Goal: Transaction & Acquisition: Book appointment/travel/reservation

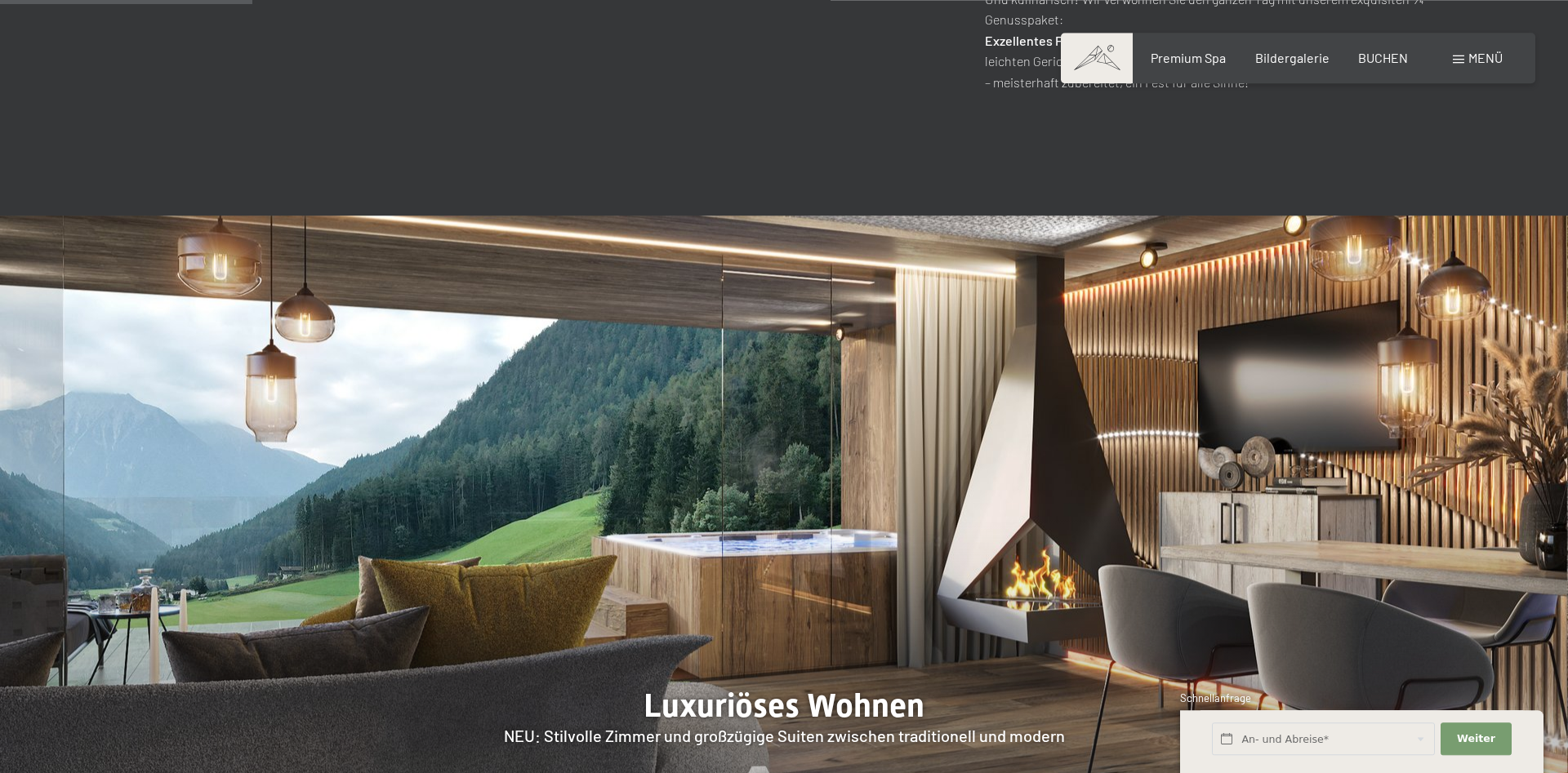
scroll to position [1582, 0]
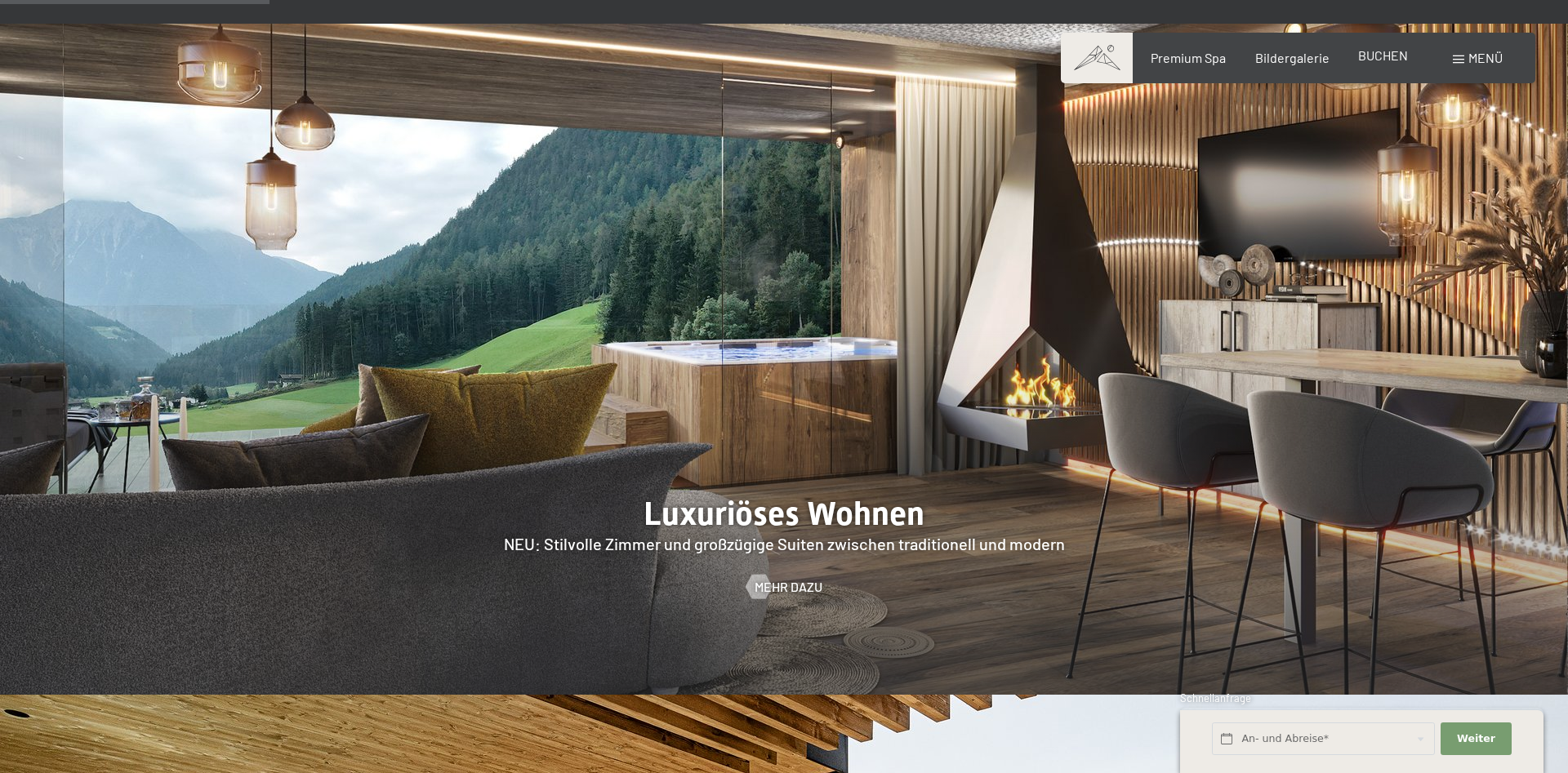
click at [1392, 58] on span "BUCHEN" at bounding box center [1382, 55] width 50 height 16
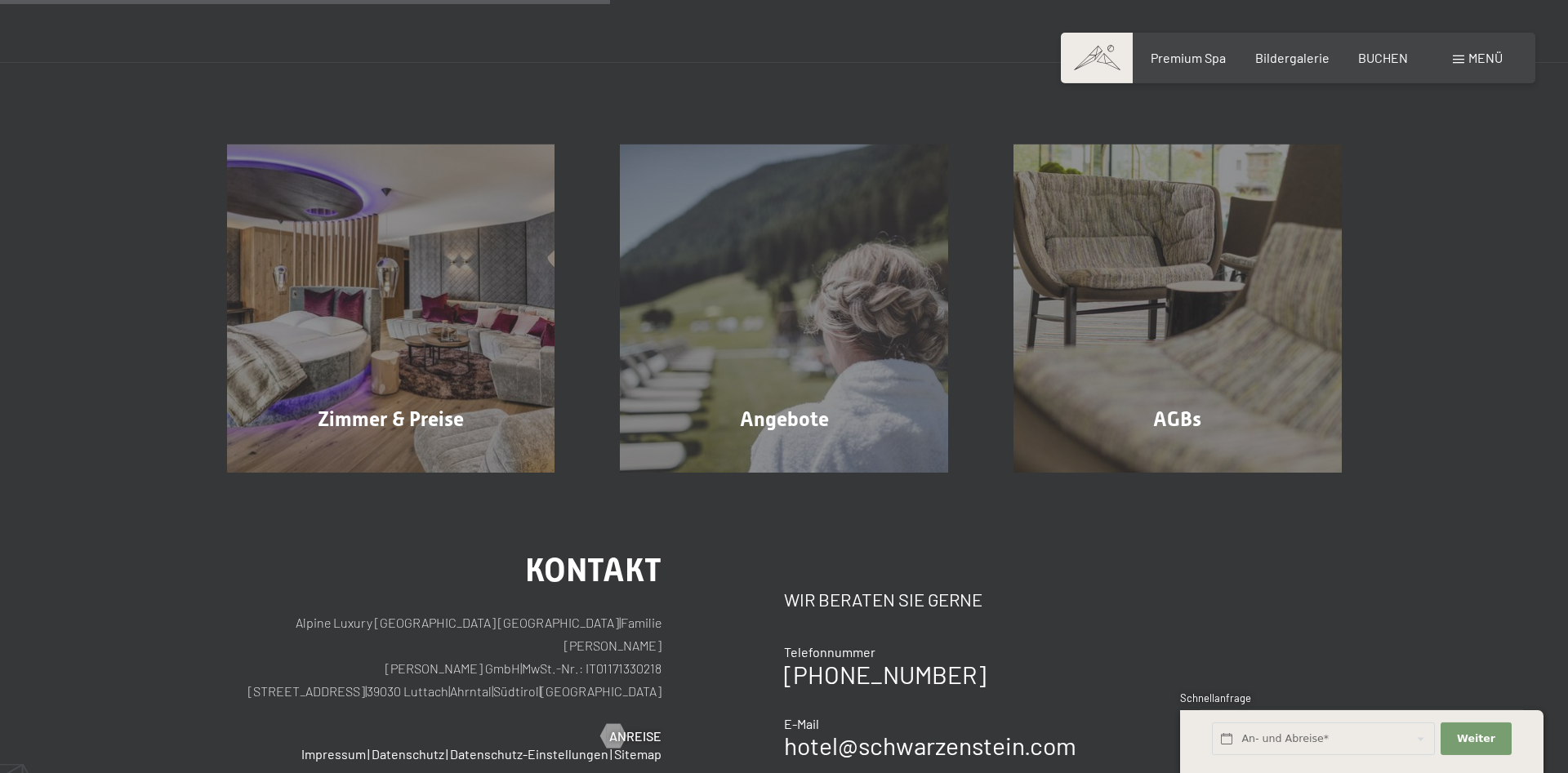
scroll to position [333, 0]
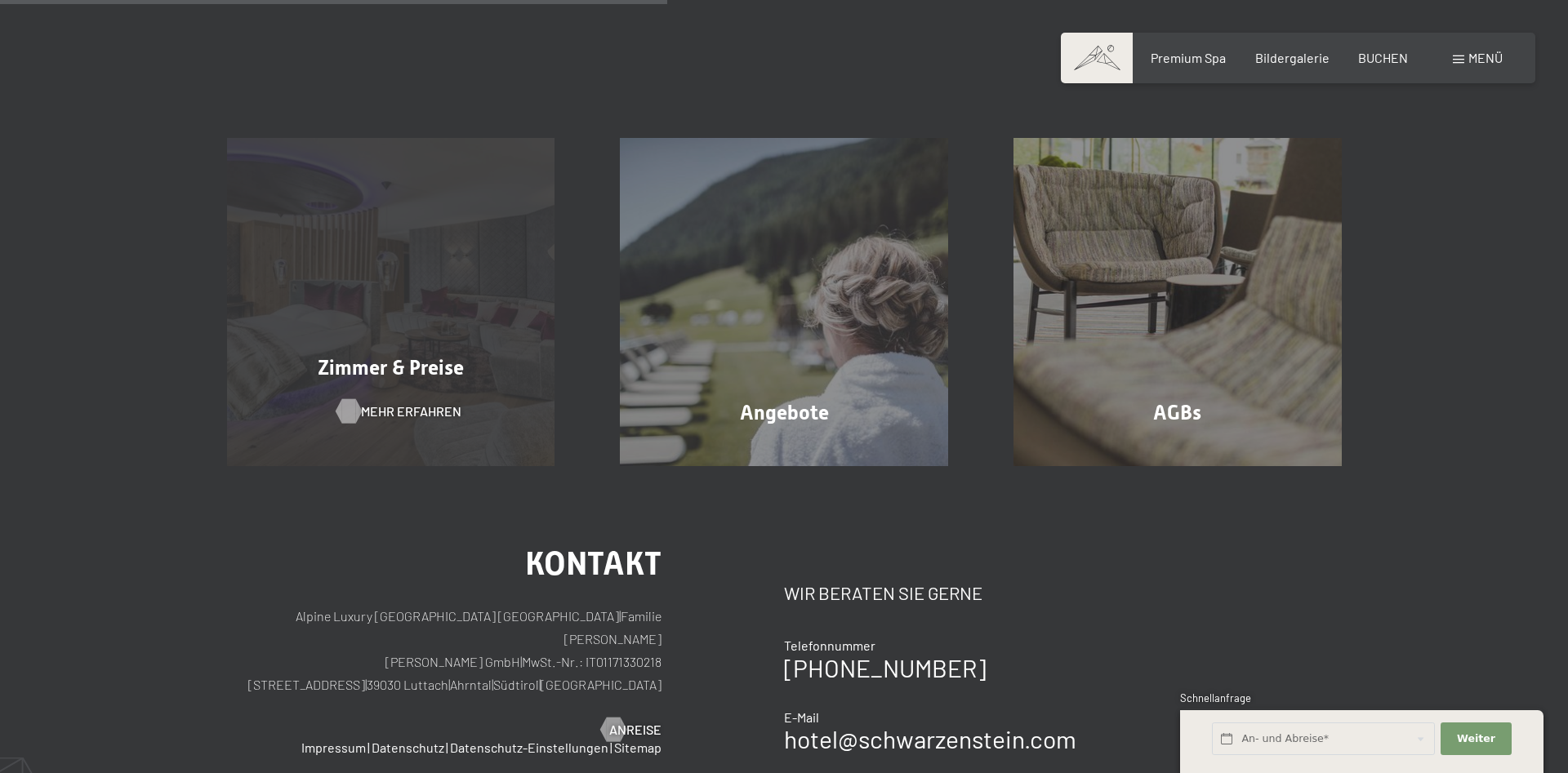
click at [407, 412] on span "Mehr erfahren" at bounding box center [411, 412] width 101 height 18
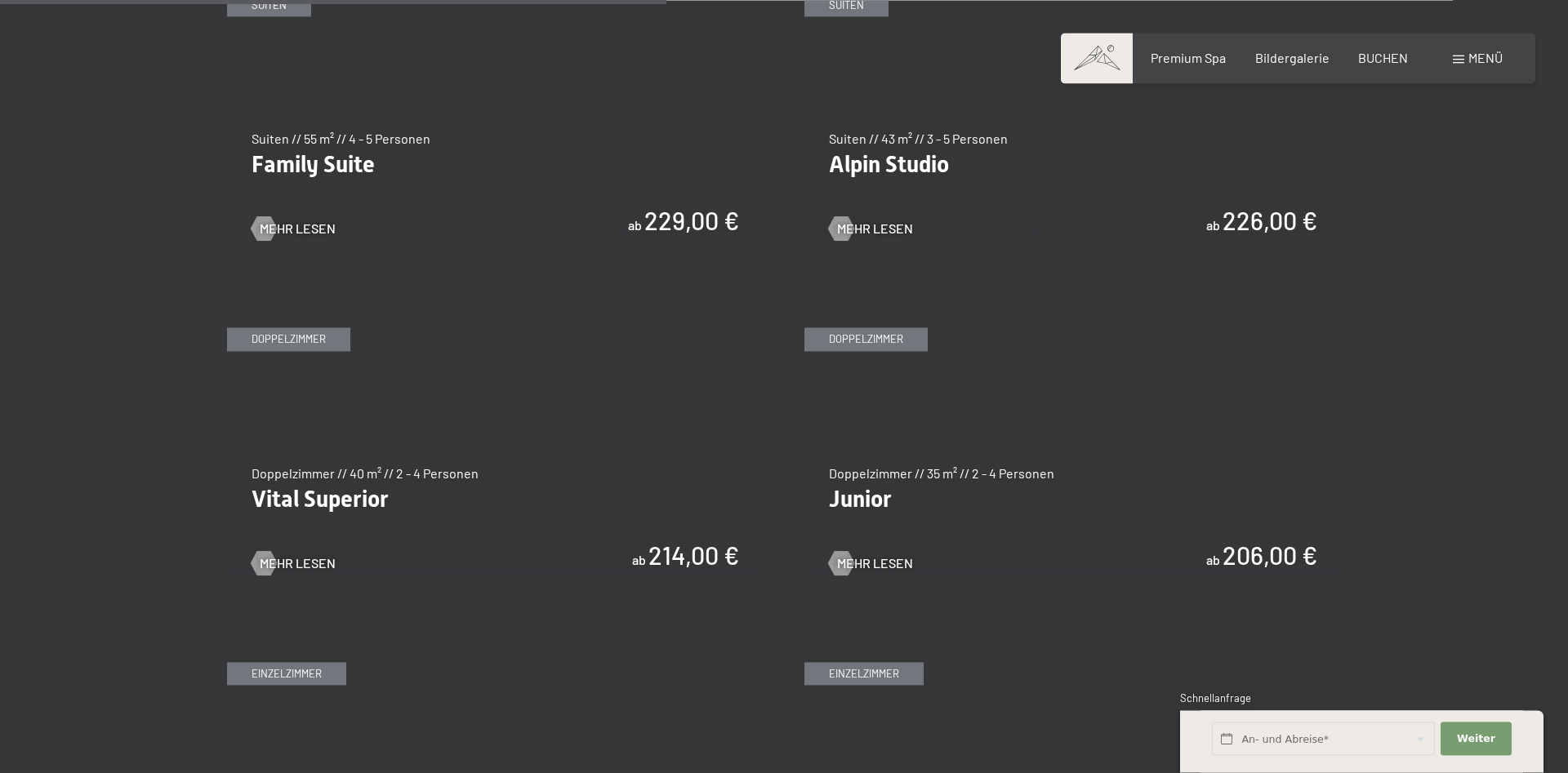
scroll to position [2082, 0]
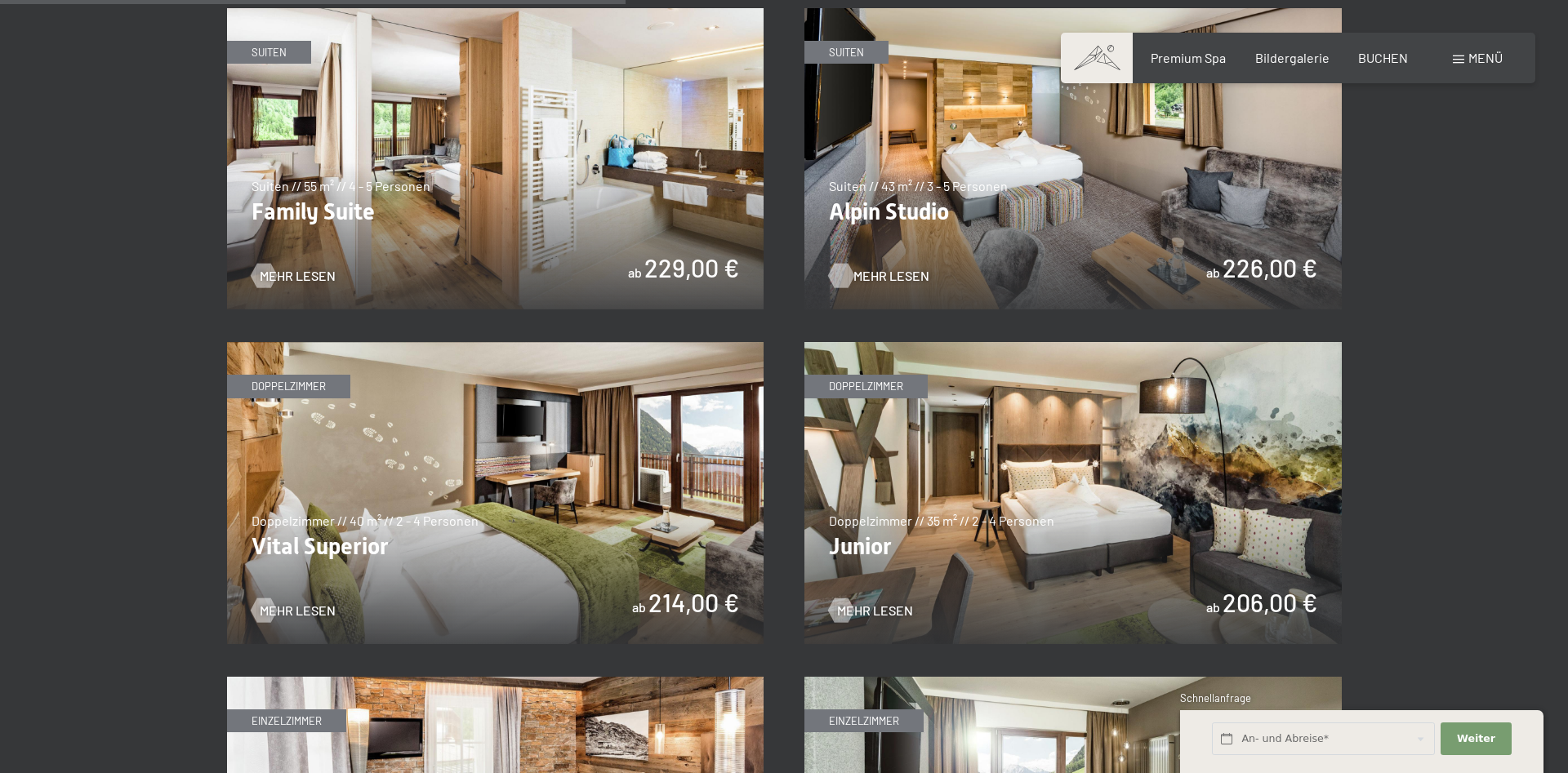
click at [896, 269] on span "Mehr Lesen" at bounding box center [891, 276] width 76 height 18
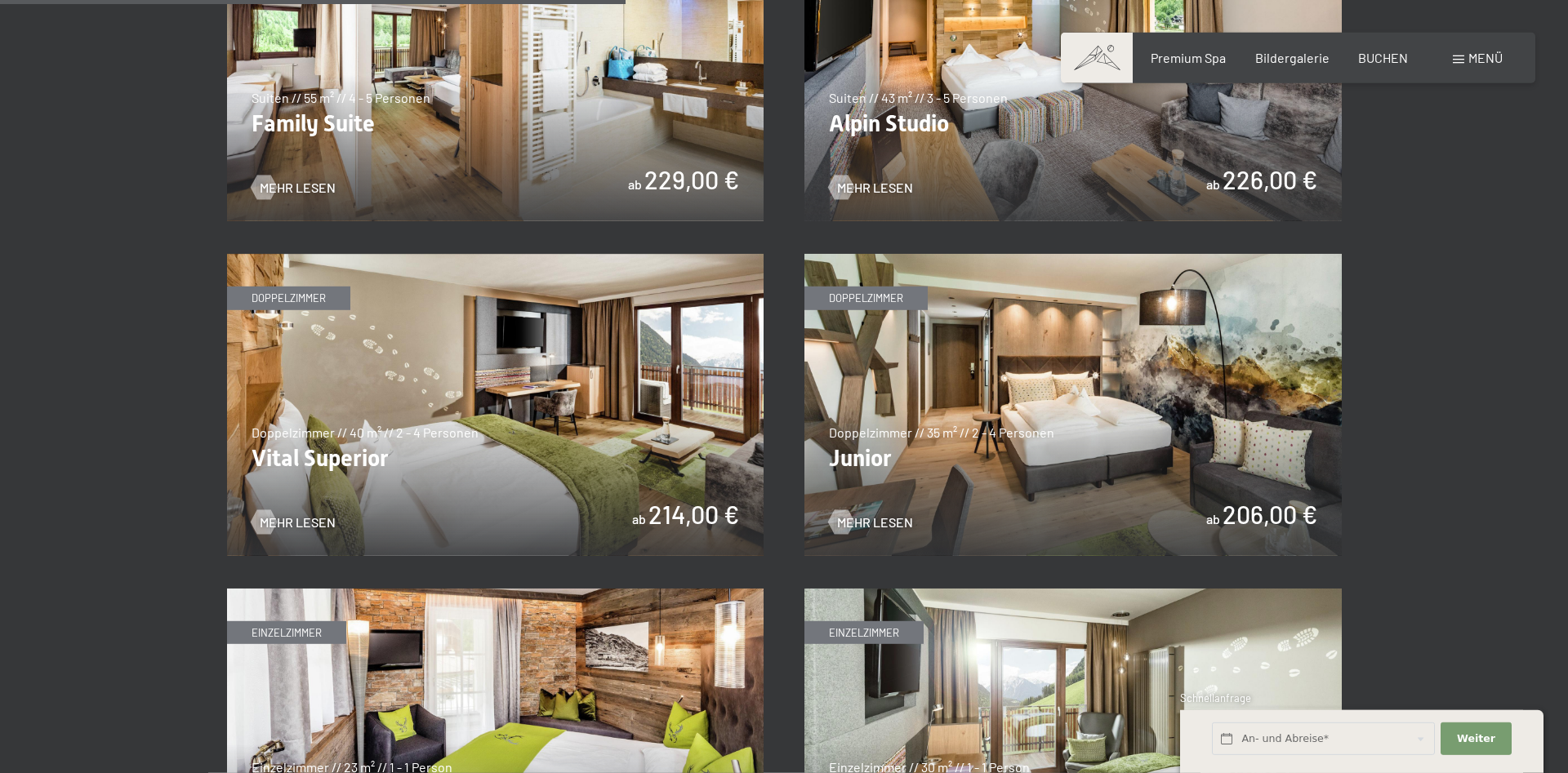
scroll to position [2248, 0]
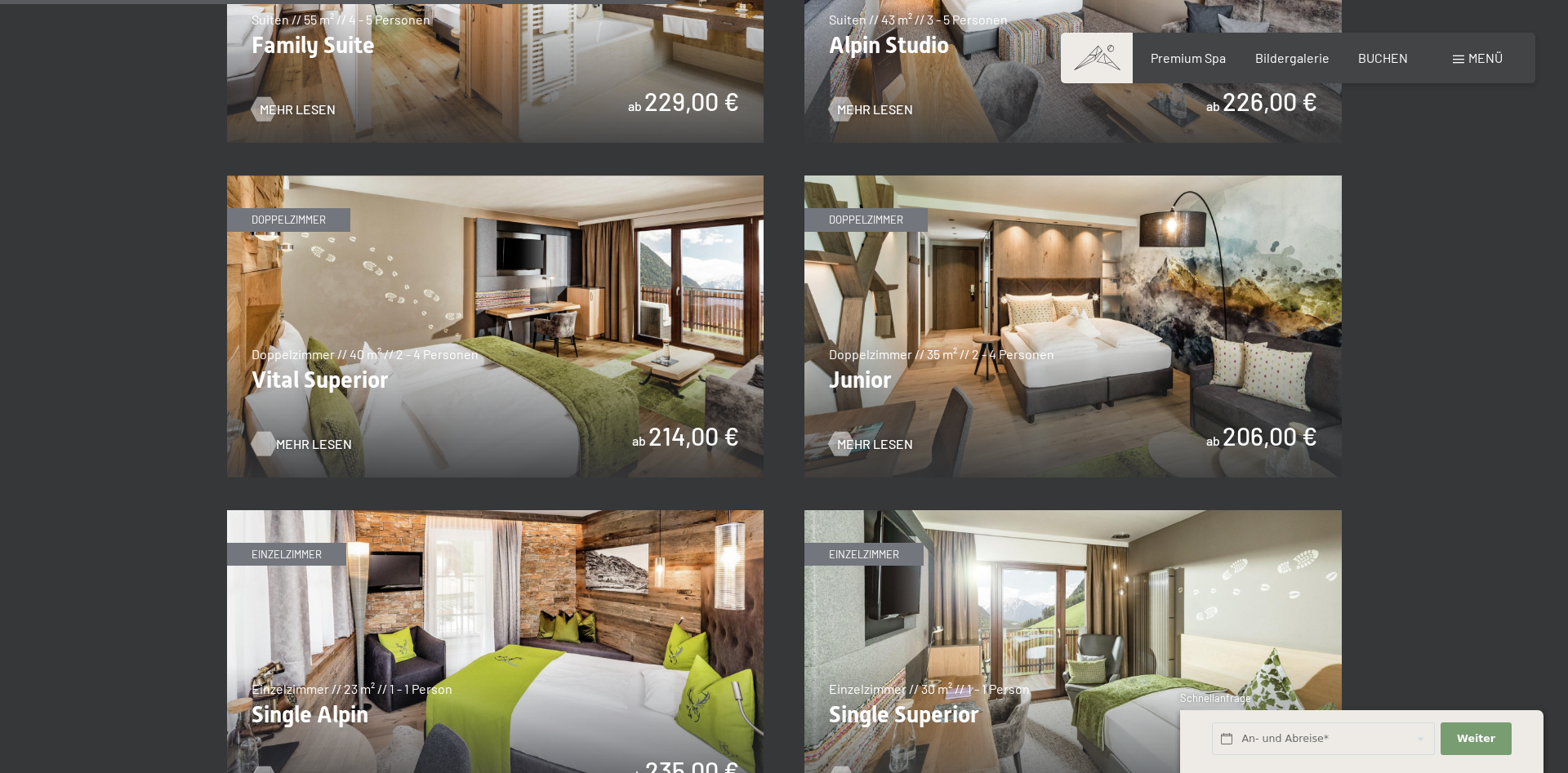
click at [317, 445] on span "Mehr Lesen" at bounding box center [314, 444] width 76 height 18
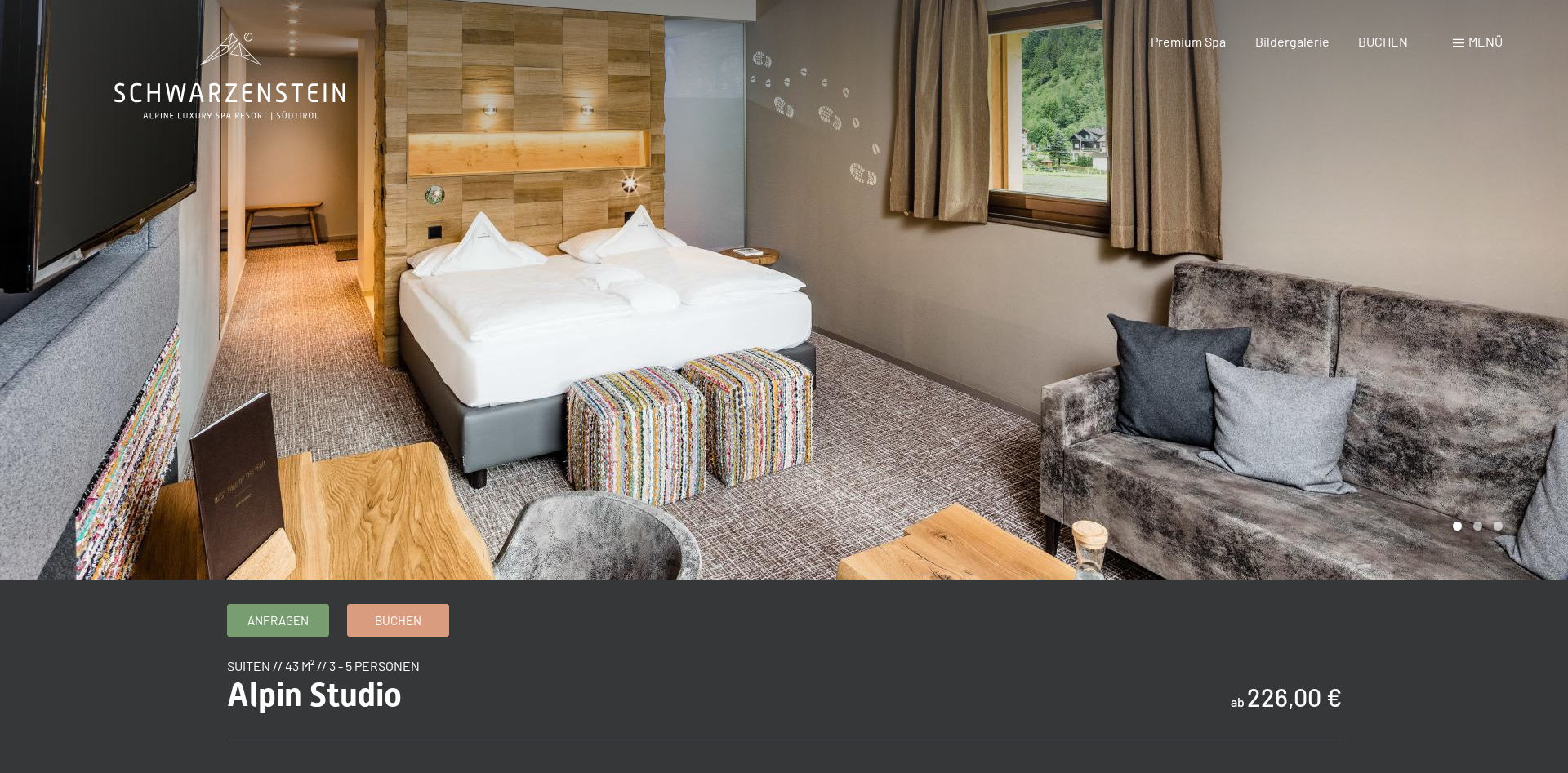
click at [1534, 265] on div at bounding box center [1176, 289] width 784 height 580
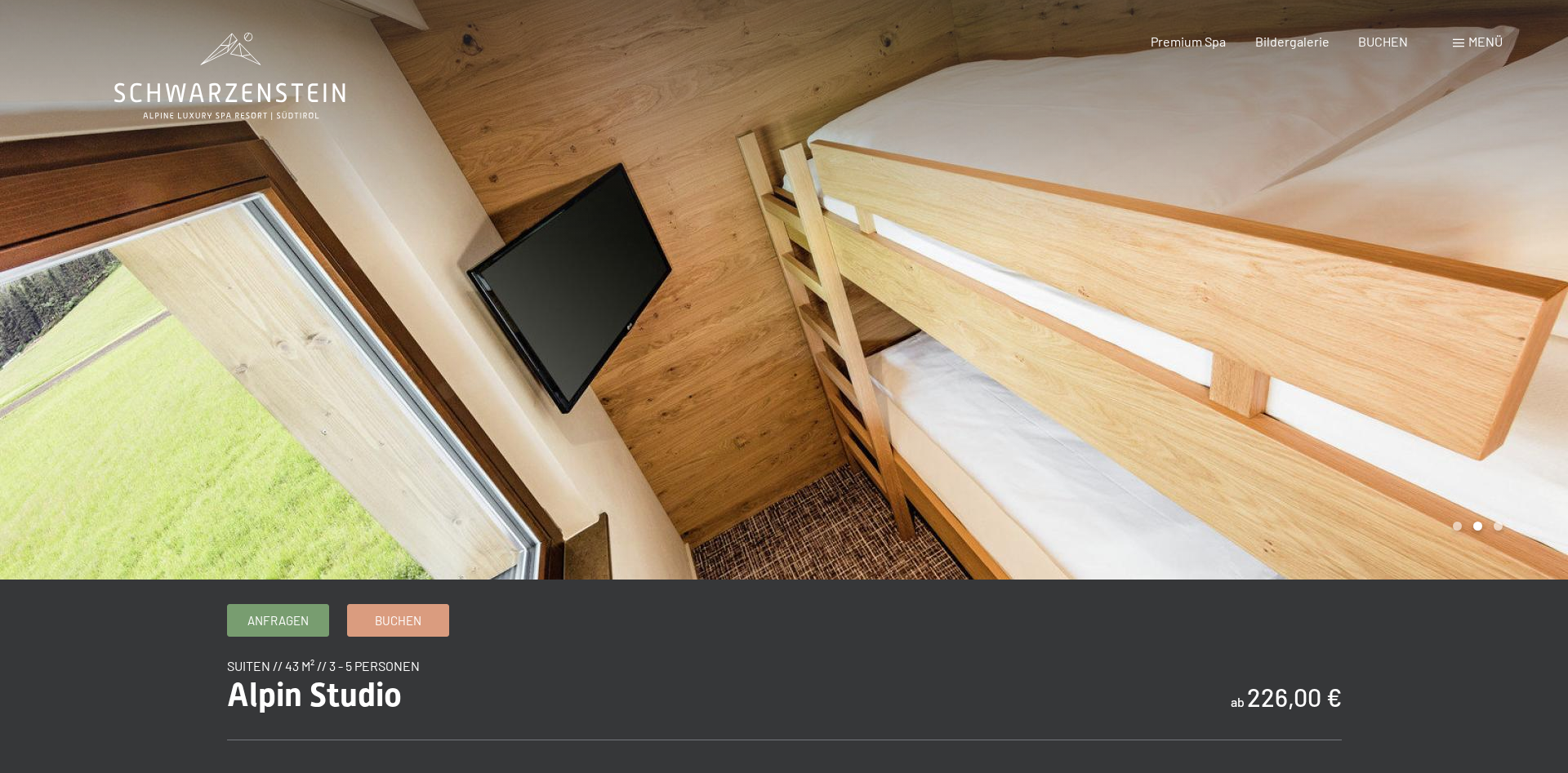
click at [1492, 226] on div at bounding box center [1176, 289] width 784 height 580
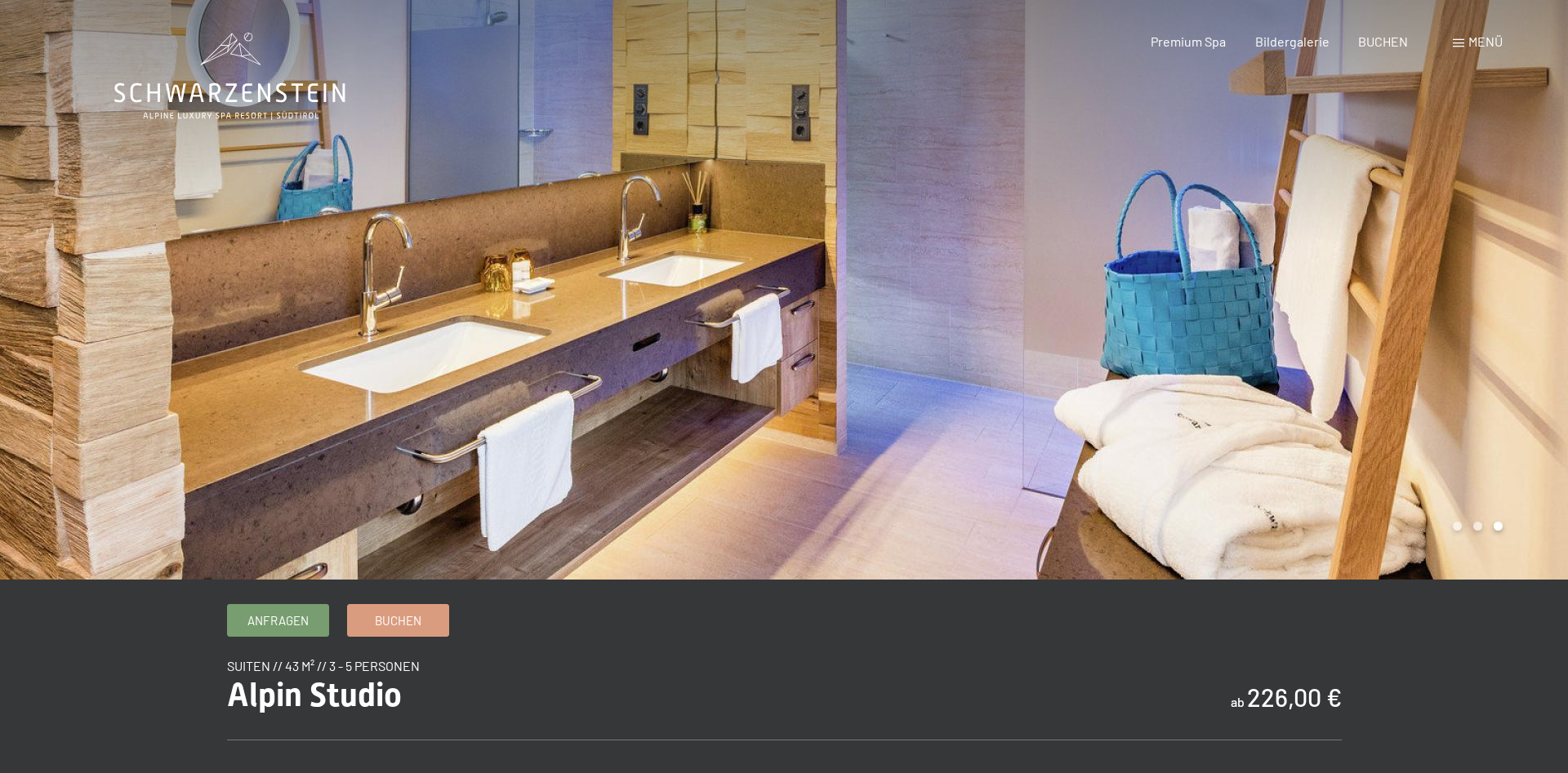
click at [1495, 227] on div at bounding box center [1176, 289] width 784 height 580
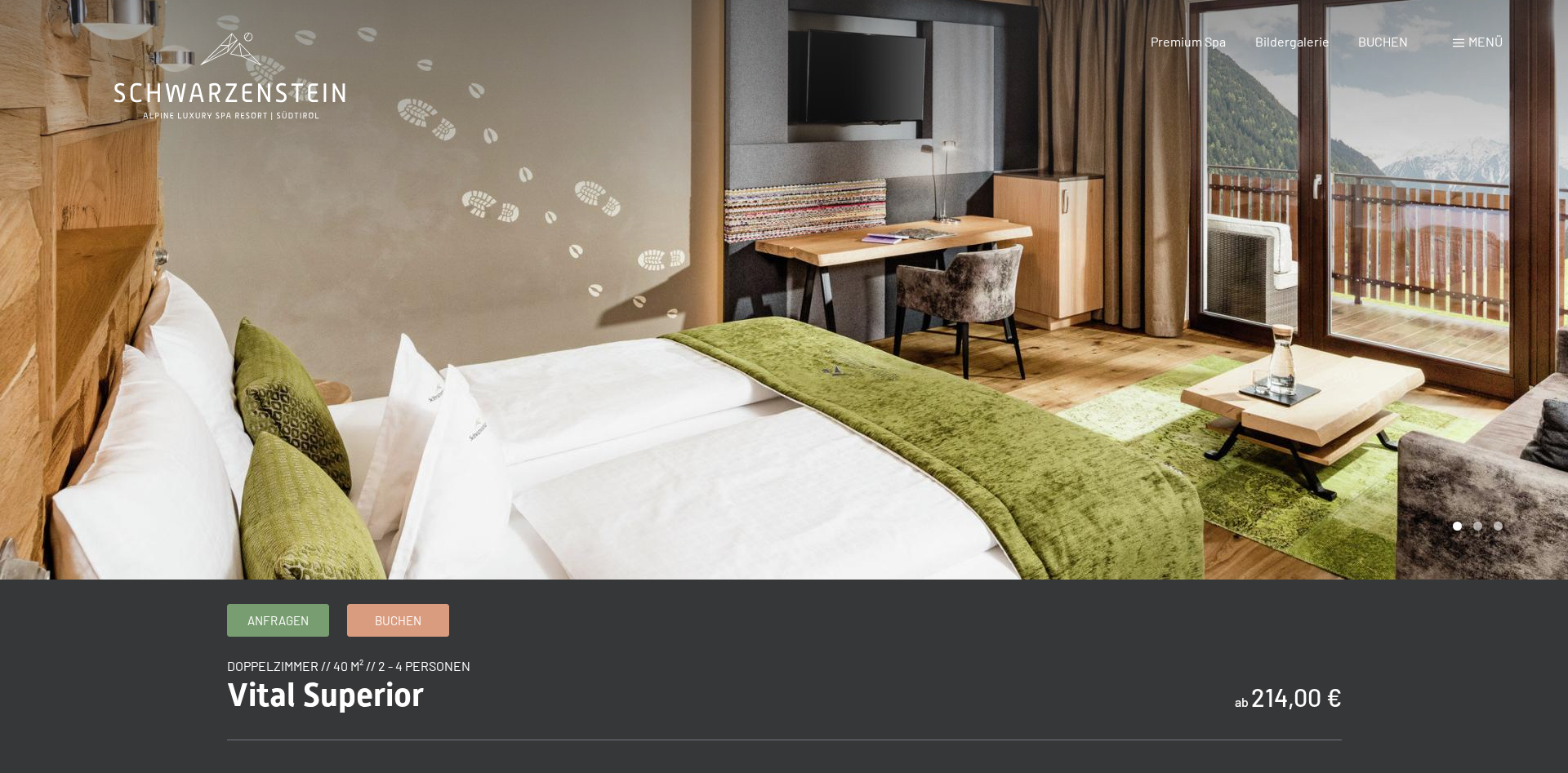
click at [1524, 274] on div at bounding box center [1176, 289] width 784 height 580
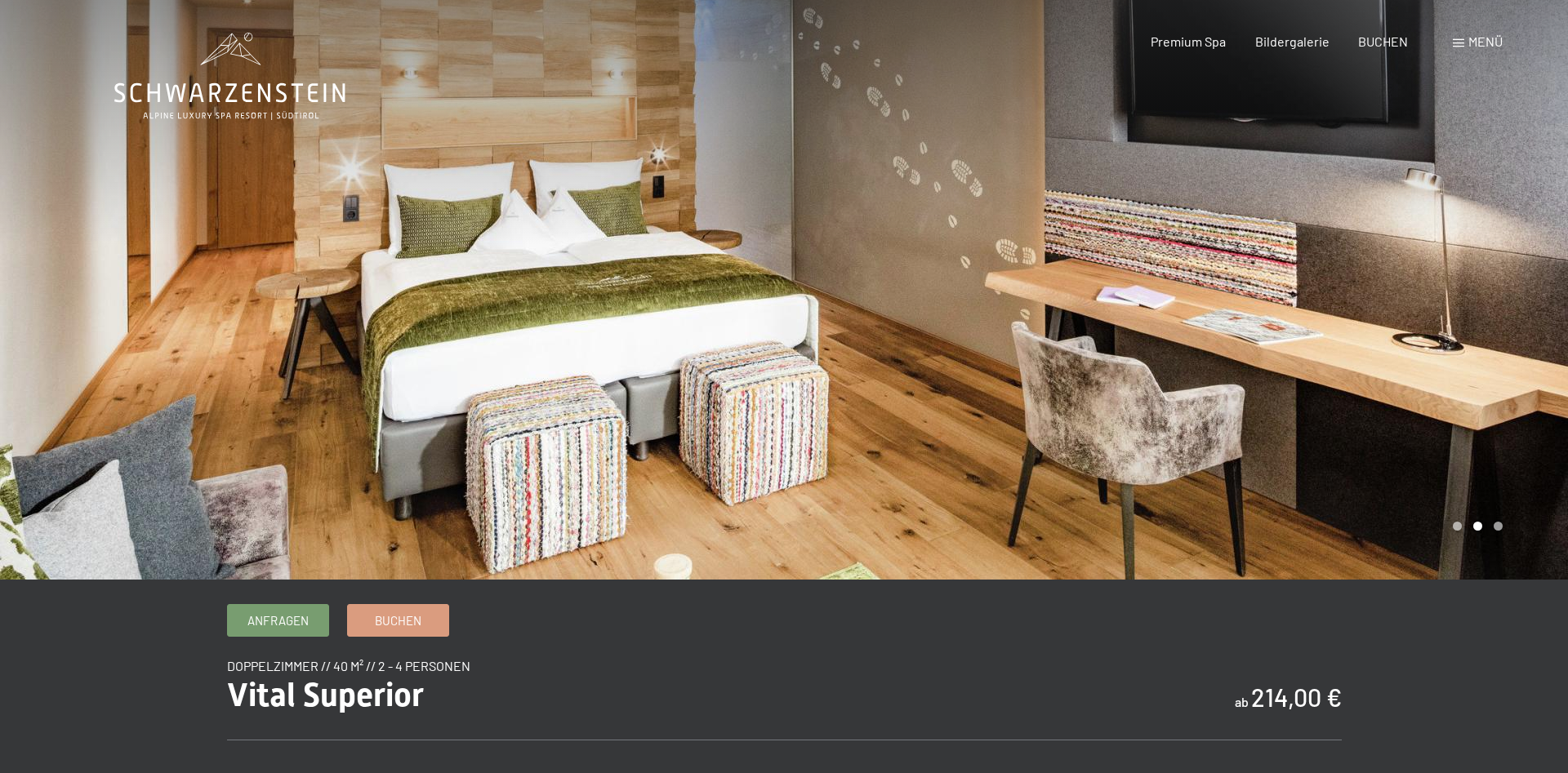
click at [1524, 274] on div at bounding box center [1176, 289] width 784 height 580
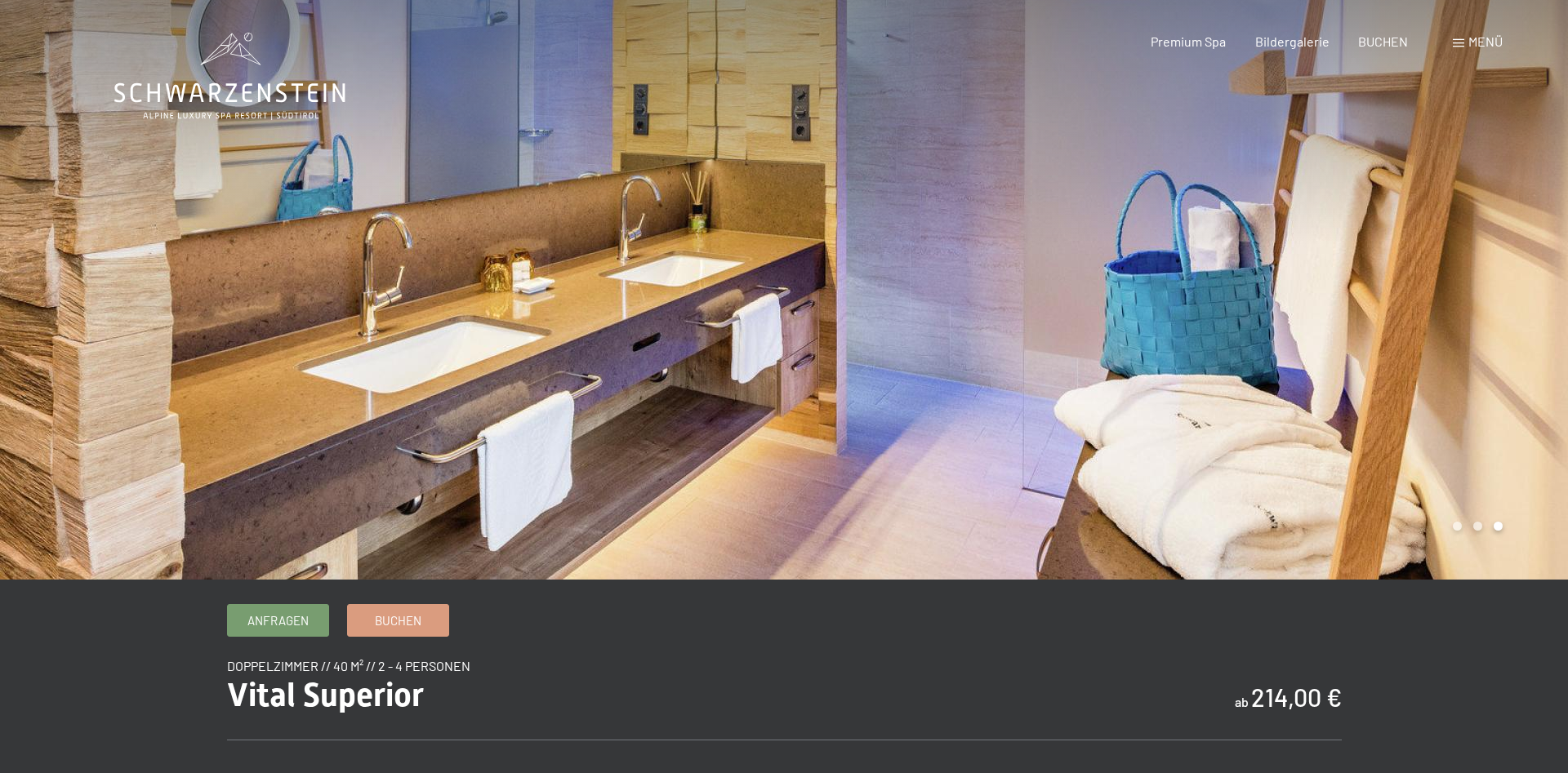
click at [1524, 274] on div at bounding box center [1176, 289] width 784 height 580
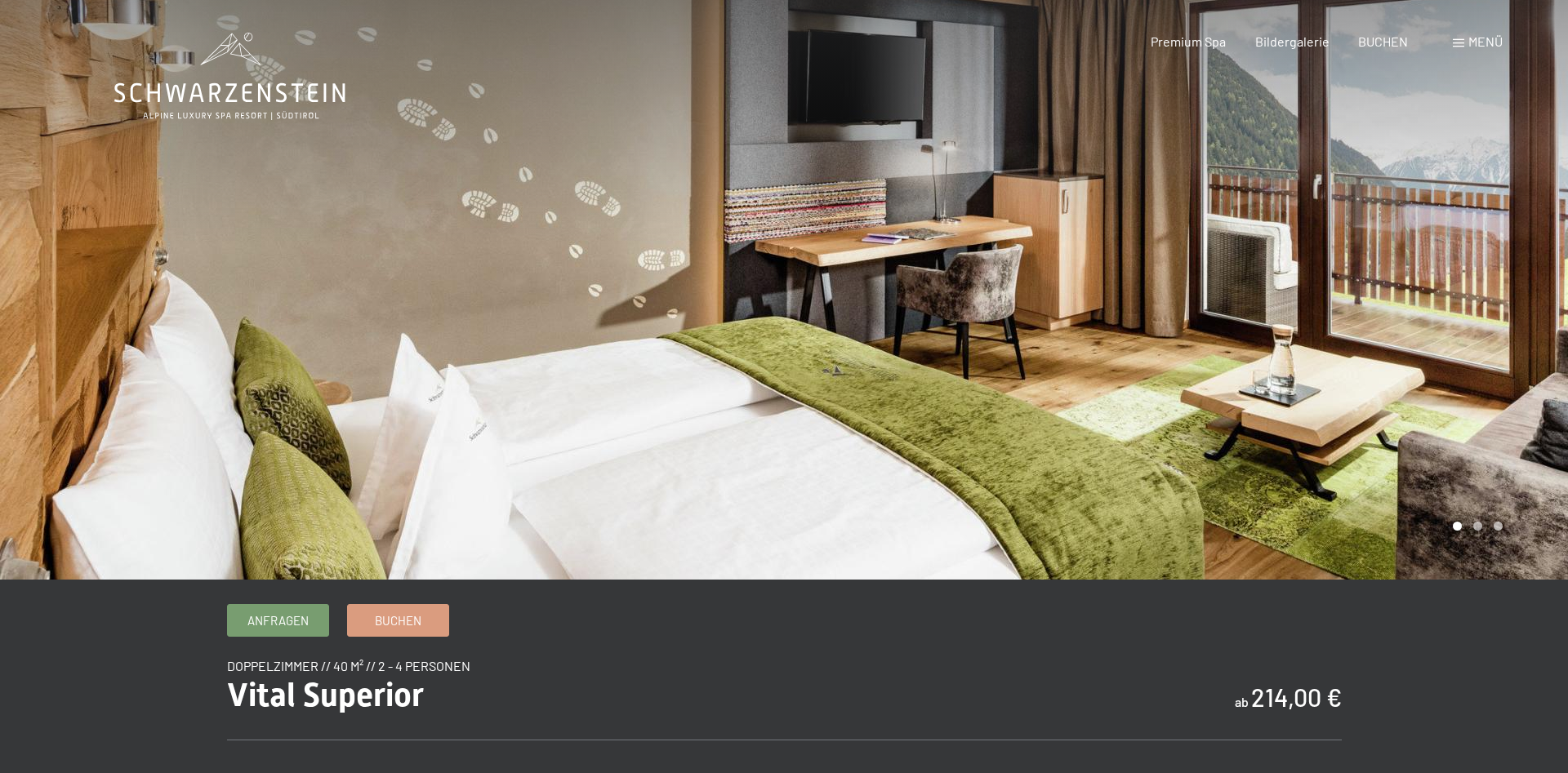
click at [1524, 274] on div at bounding box center [1176, 289] width 784 height 580
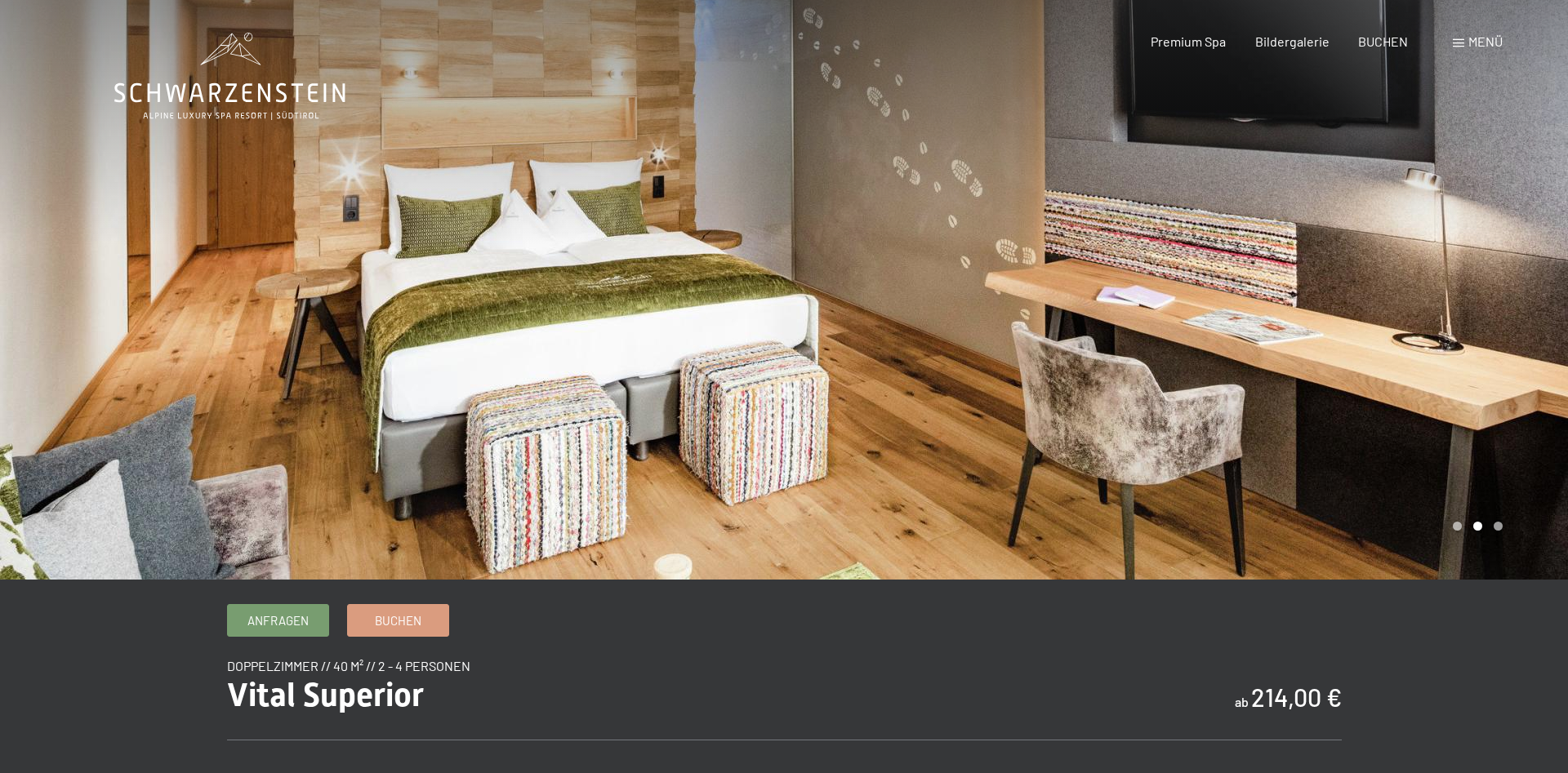
click at [1524, 274] on div at bounding box center [1176, 289] width 784 height 580
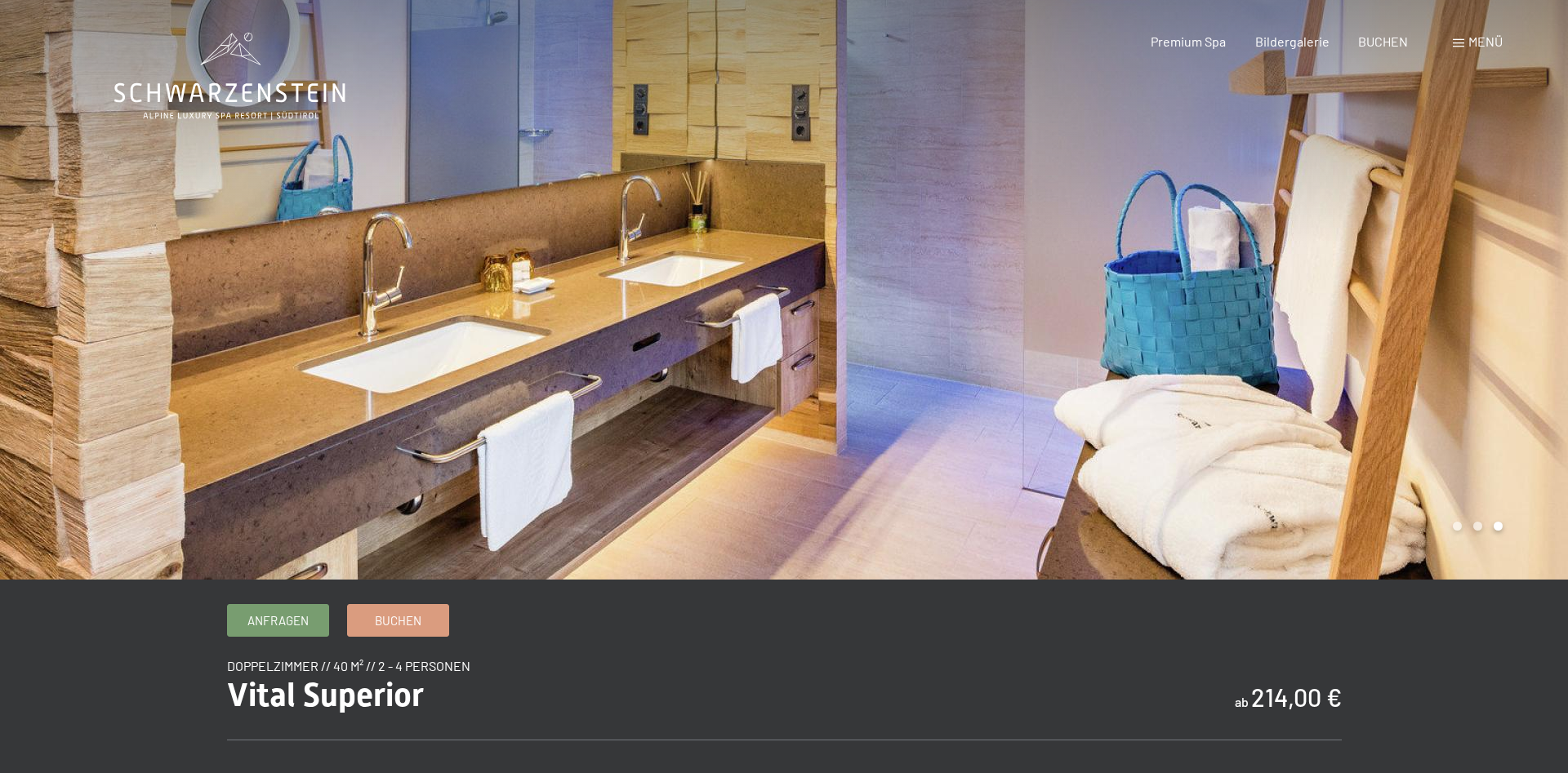
click at [1524, 274] on div at bounding box center [1176, 289] width 784 height 580
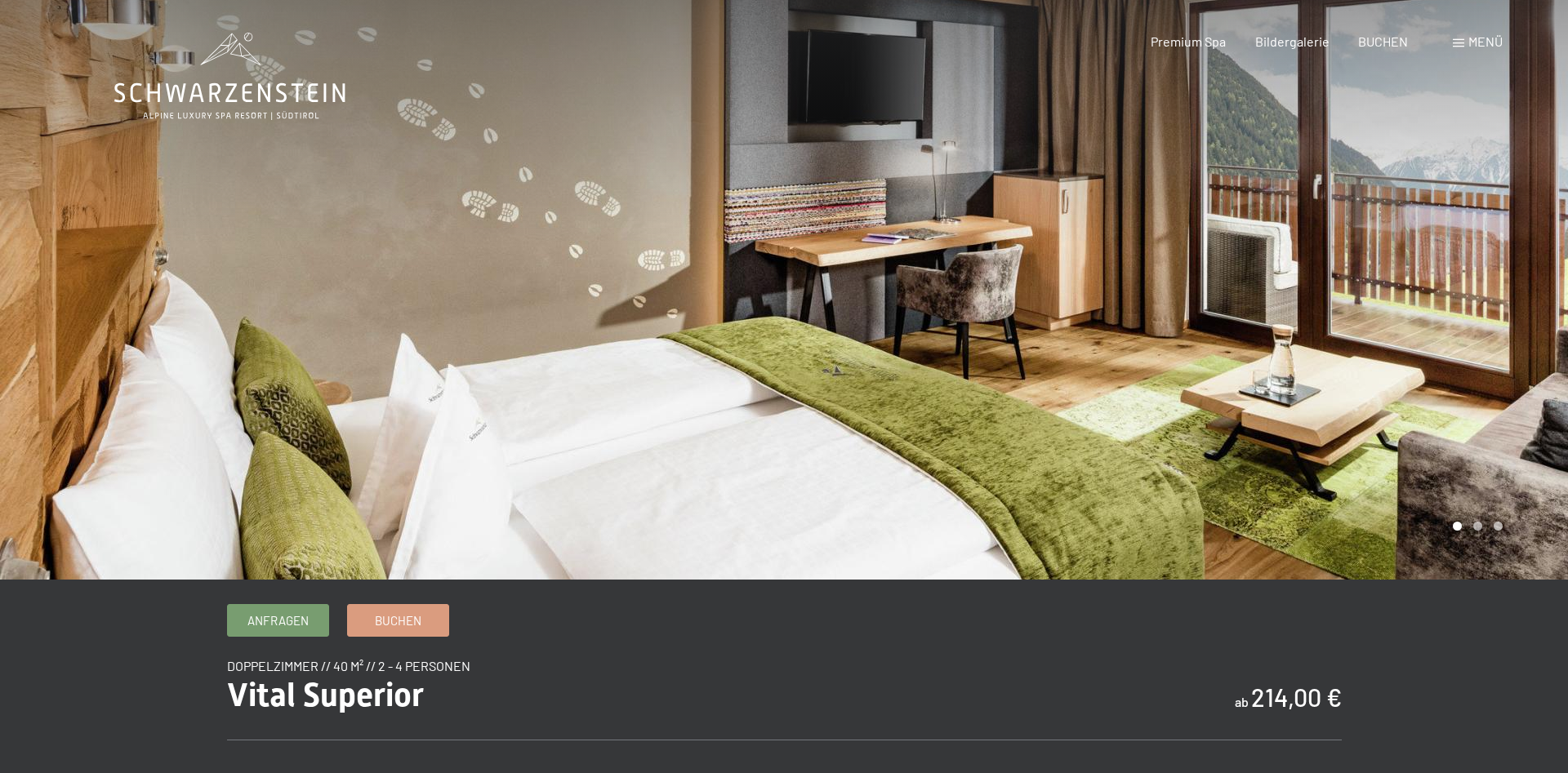
drag, startPoint x: 1524, startPoint y: 274, endPoint x: 1436, endPoint y: 274, distance: 88.0
click at [1438, 274] on div at bounding box center [1176, 289] width 784 height 580
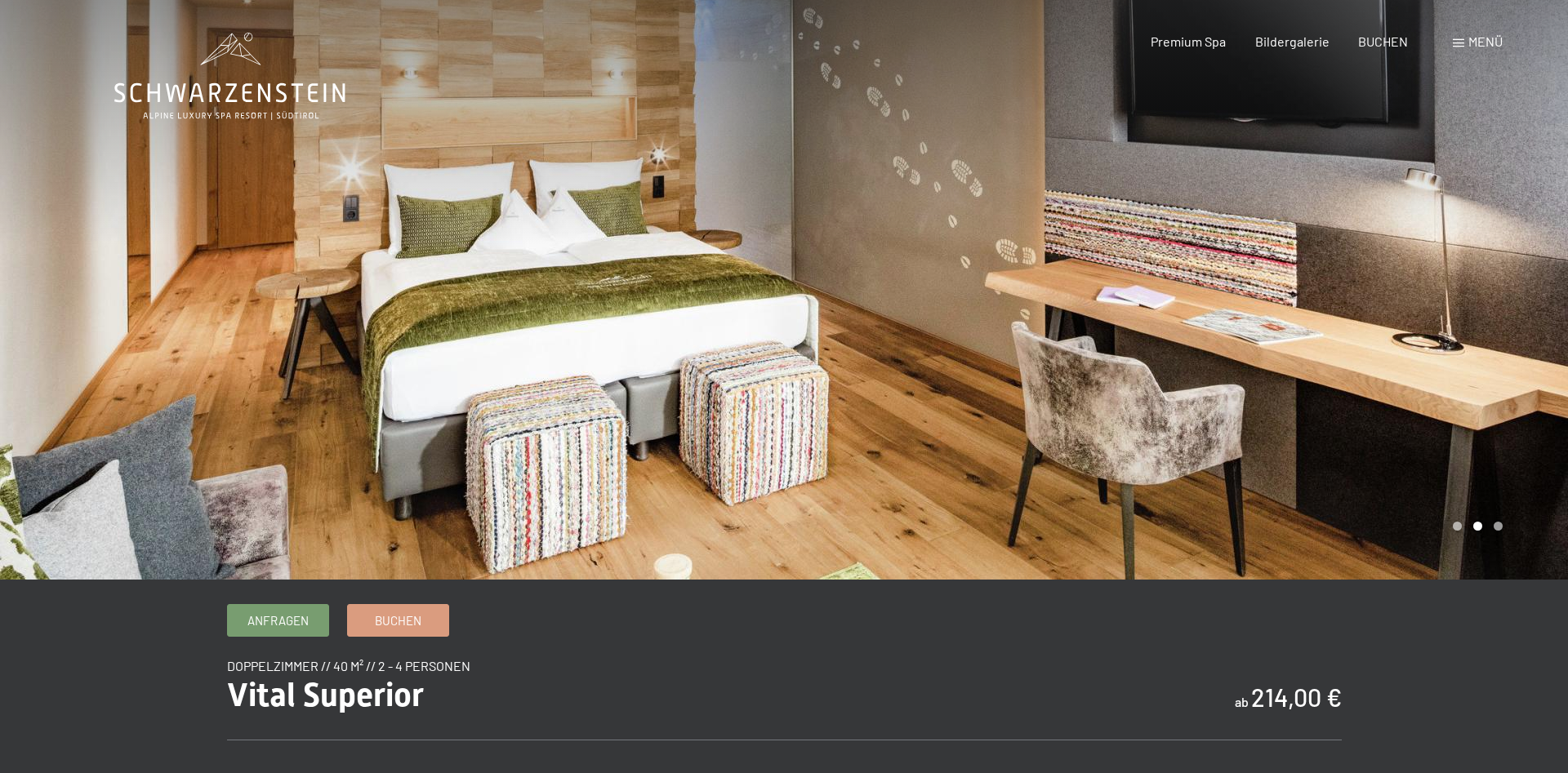
click at [1276, 281] on div at bounding box center [1176, 289] width 784 height 580
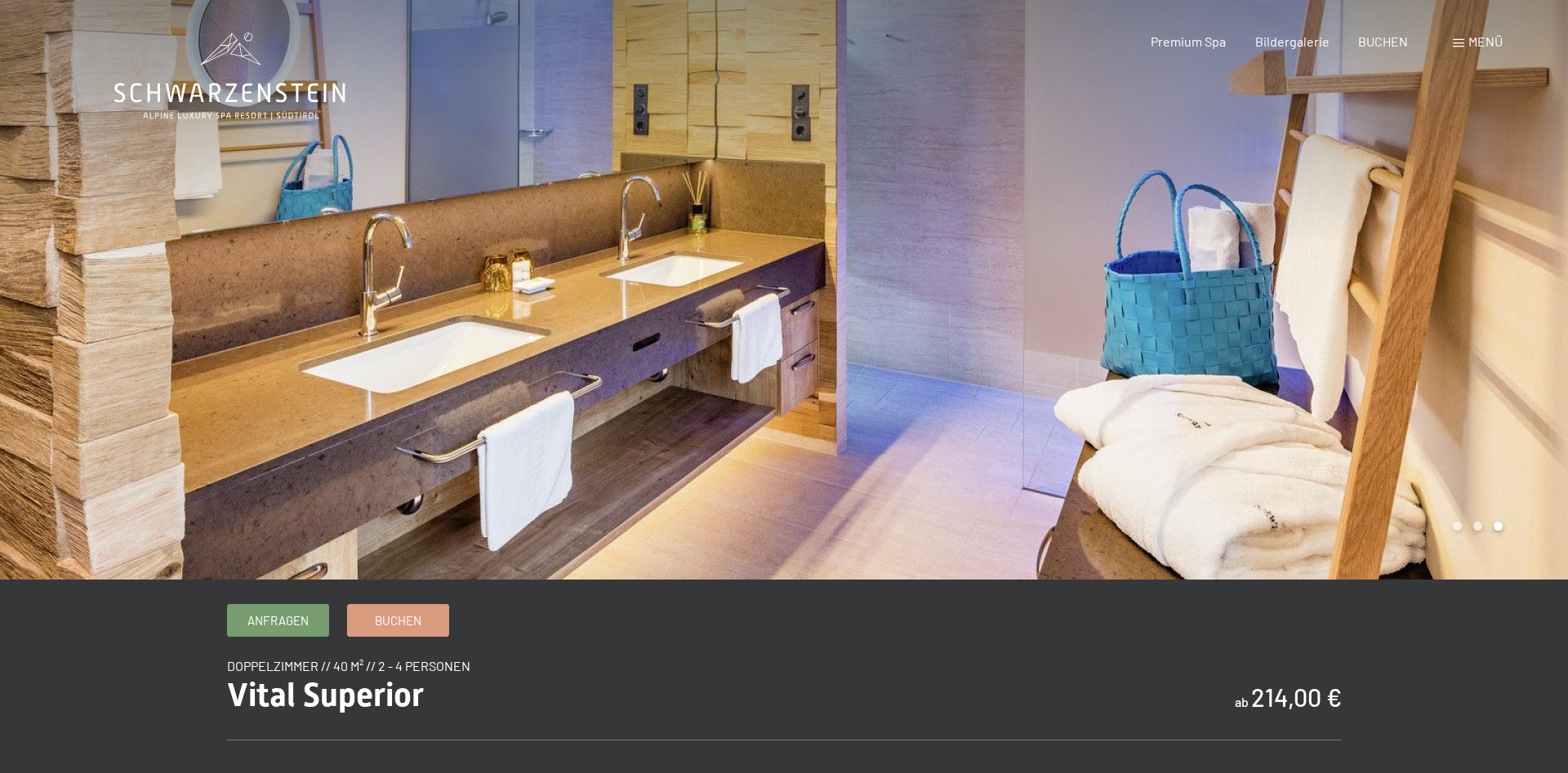
click at [713, 103] on div at bounding box center [392, 289] width 784 height 580
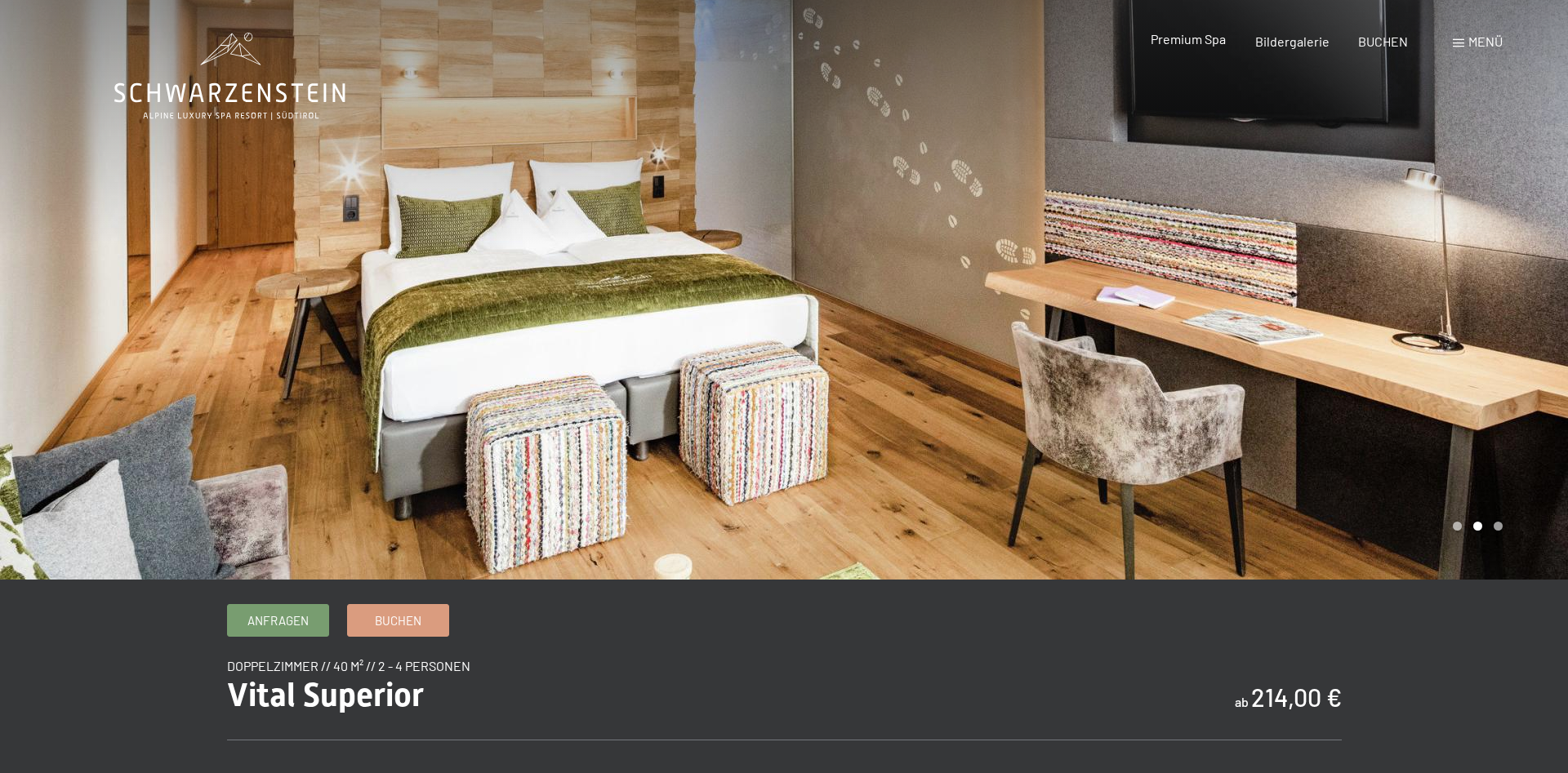
click at [1184, 38] on span "Premium Spa" at bounding box center [1187, 39] width 75 height 16
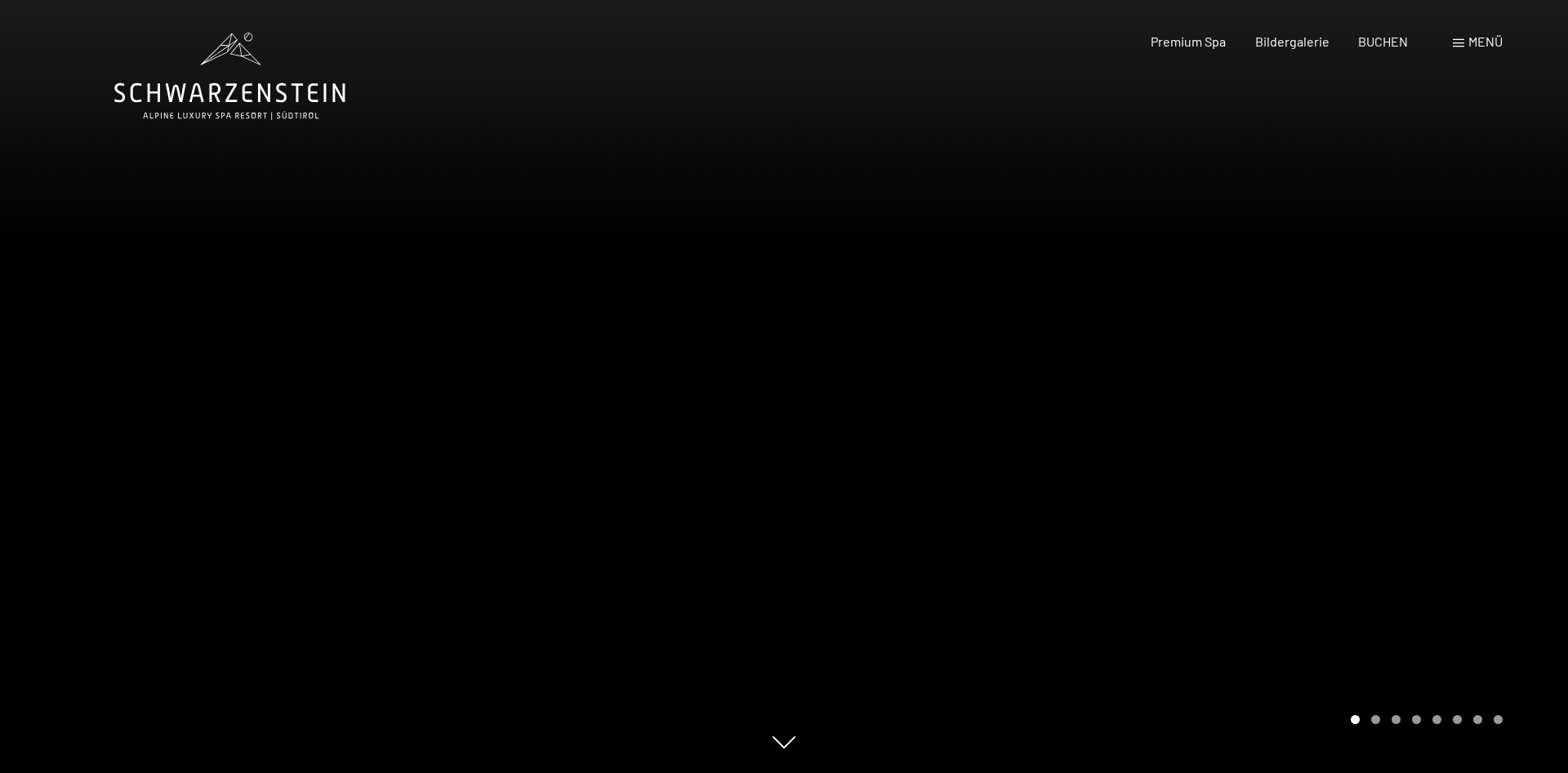
click at [1461, 44] on span at bounding box center [1457, 43] width 11 height 8
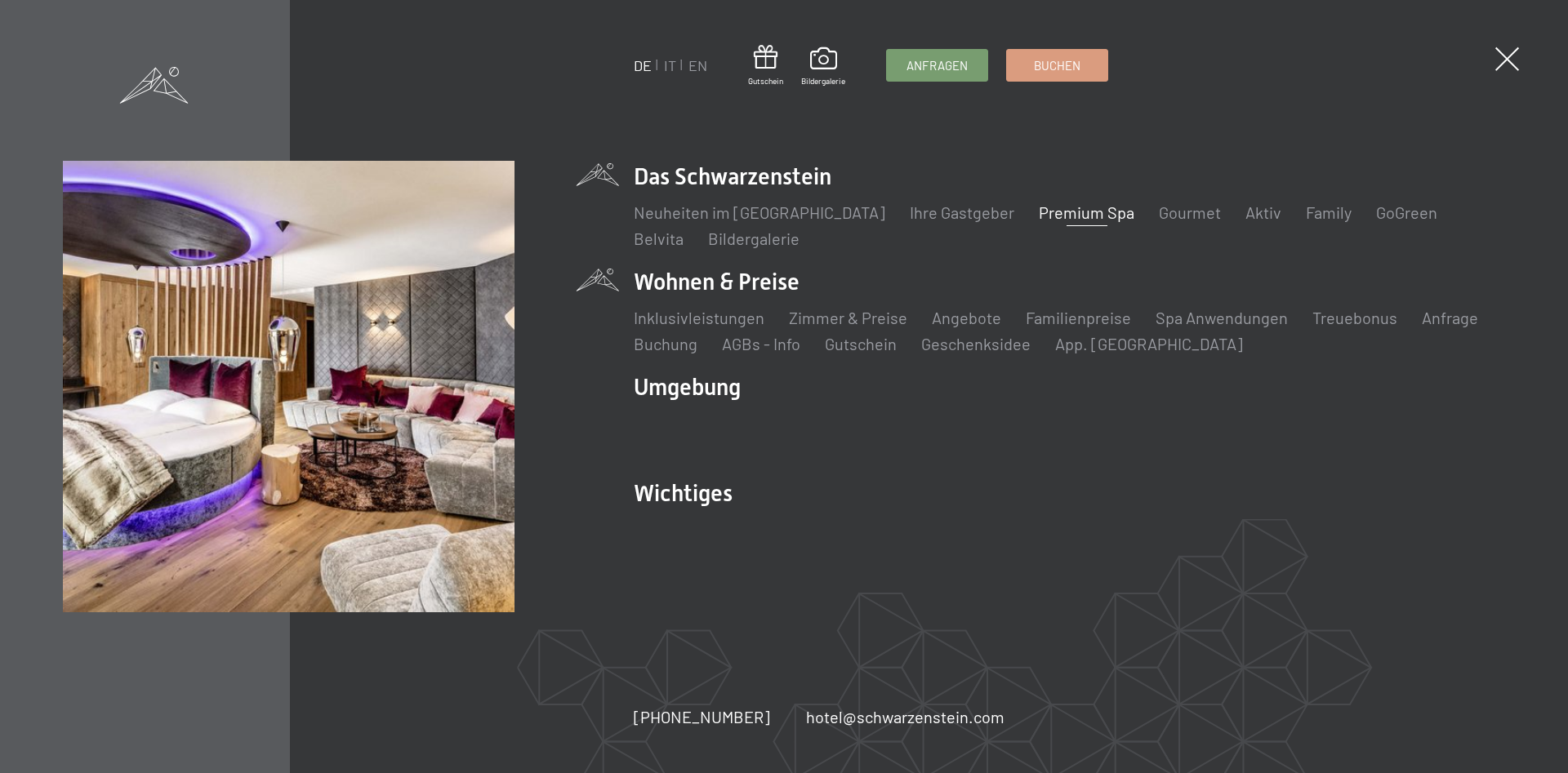
click at [740, 290] on li "Wohnen & Preise Inklusivleistungen Zimmer & Preise Liste Angebote Liste Familie…" at bounding box center [1068, 310] width 871 height 89
click at [816, 318] on link "Zimmer & Preise" at bounding box center [848, 318] width 119 height 20
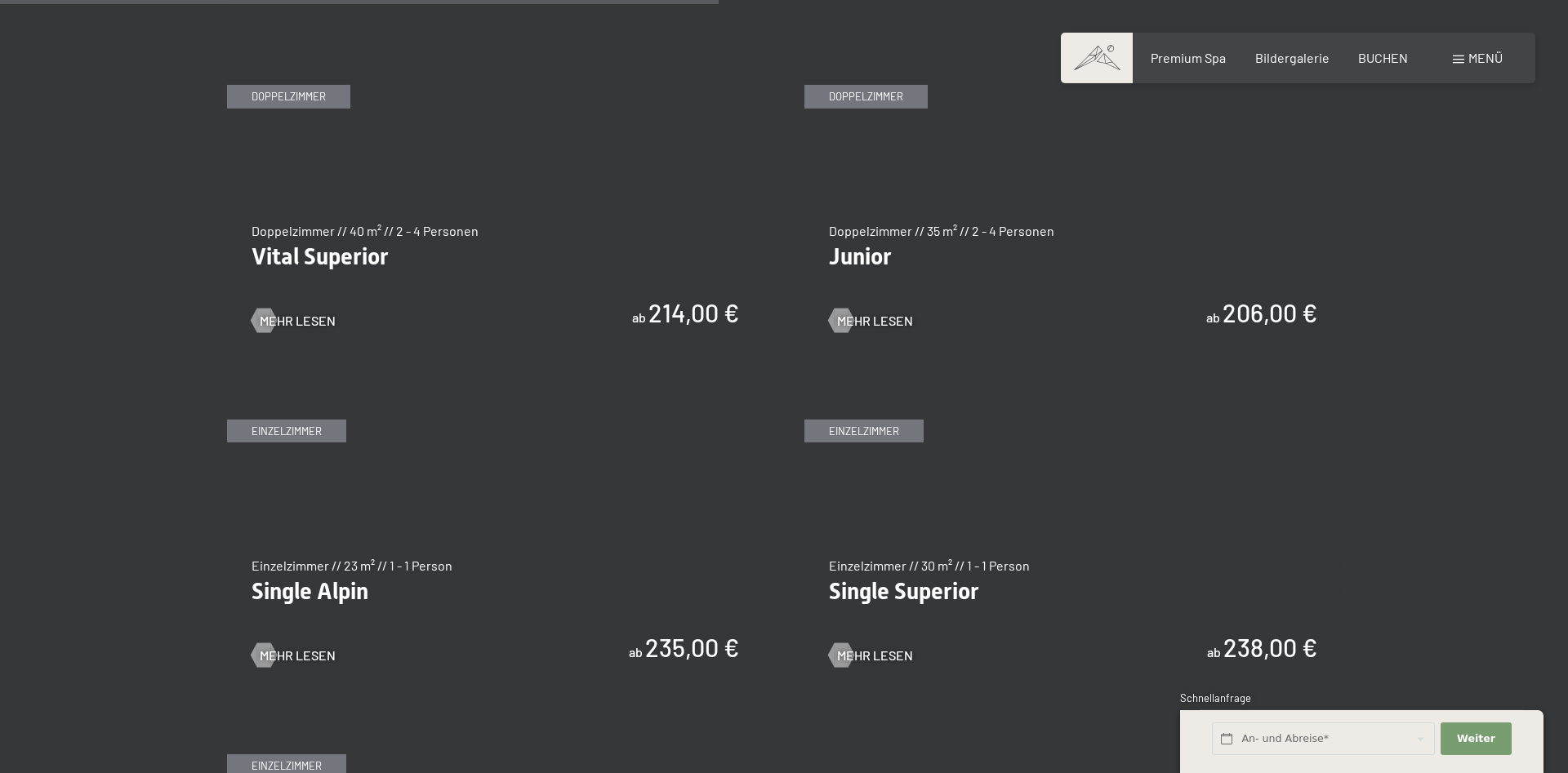
scroll to position [2415, 0]
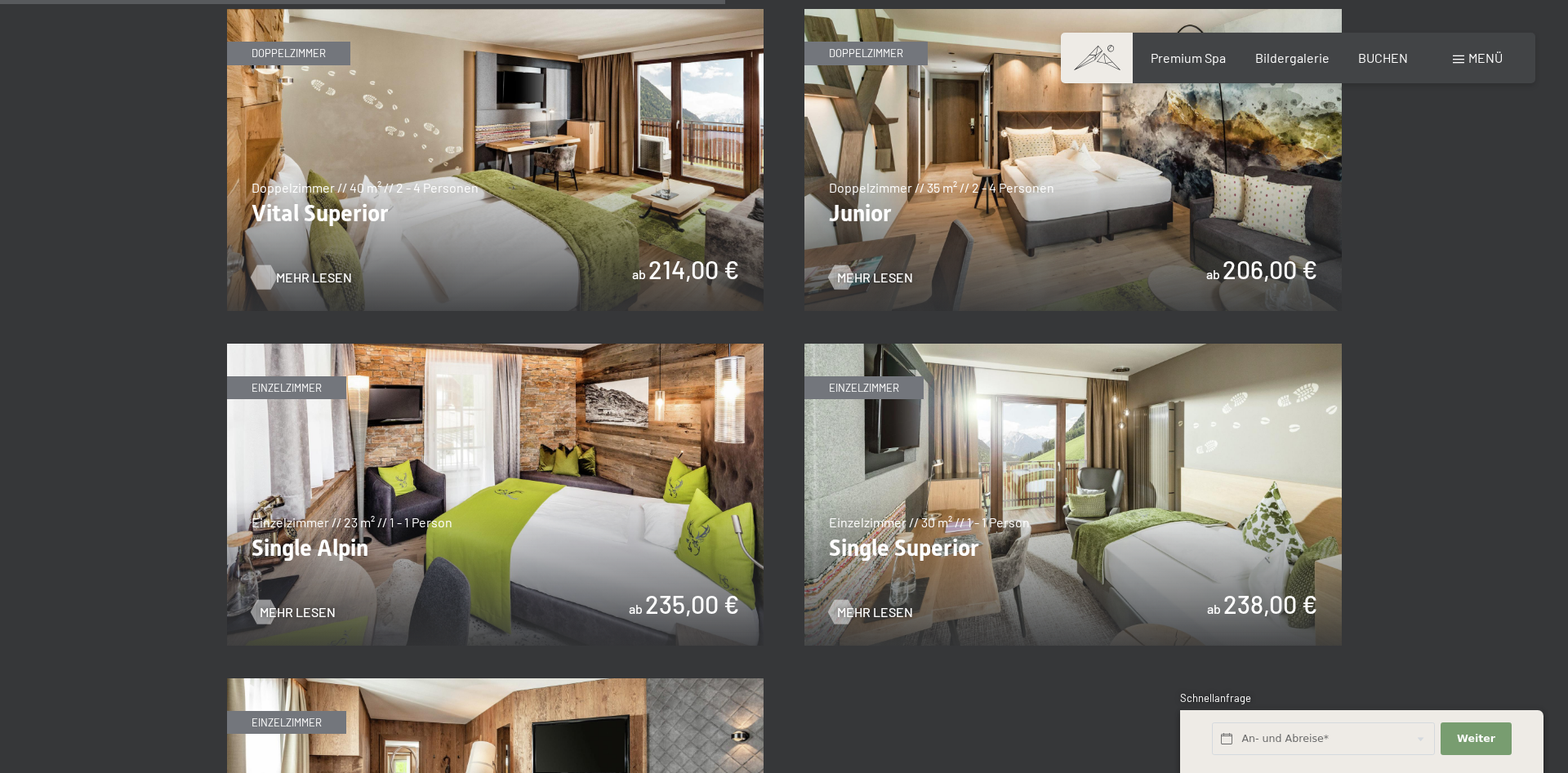
click at [302, 279] on span "Mehr Lesen" at bounding box center [314, 277] width 76 height 18
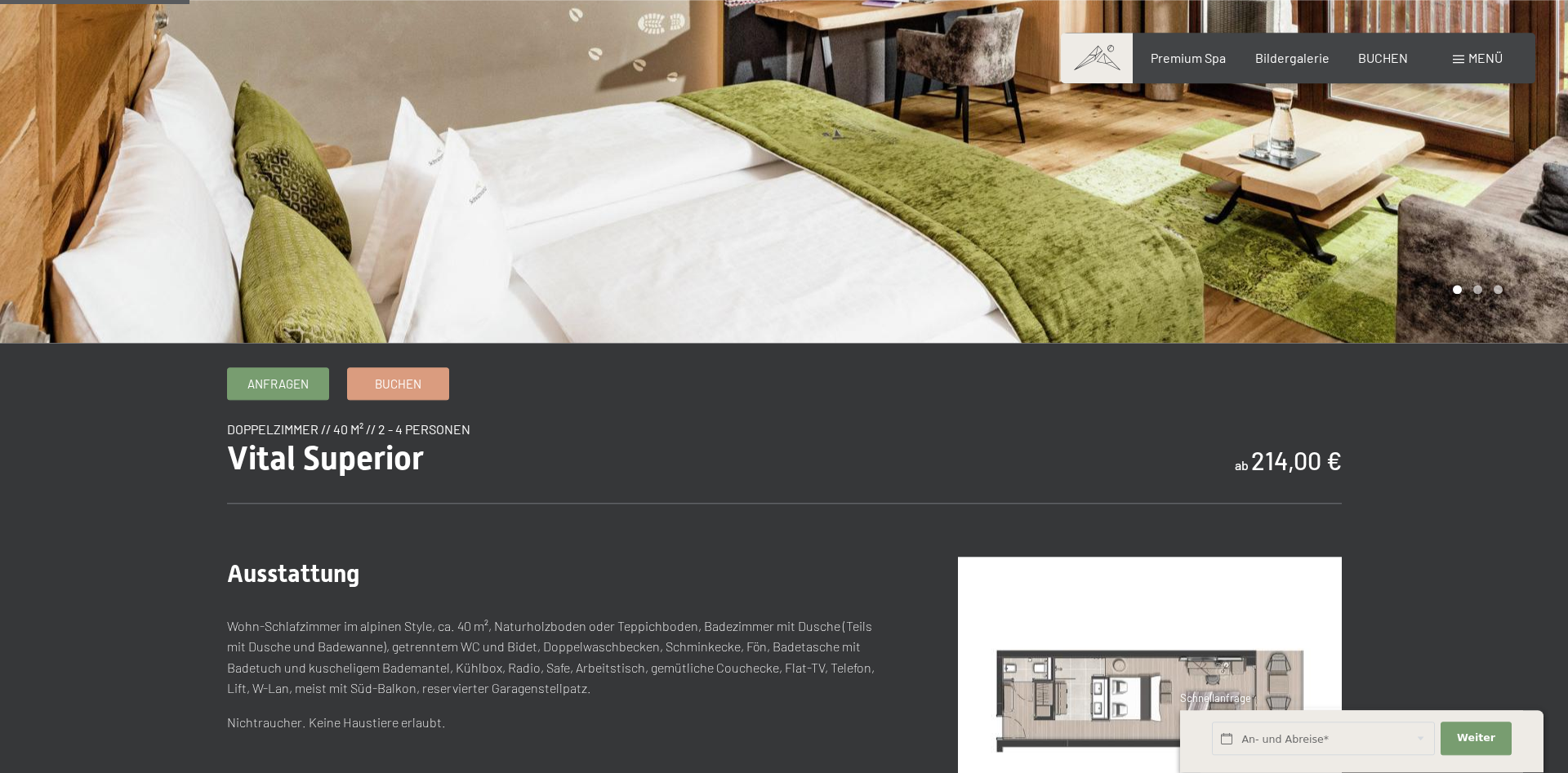
scroll to position [249, 0]
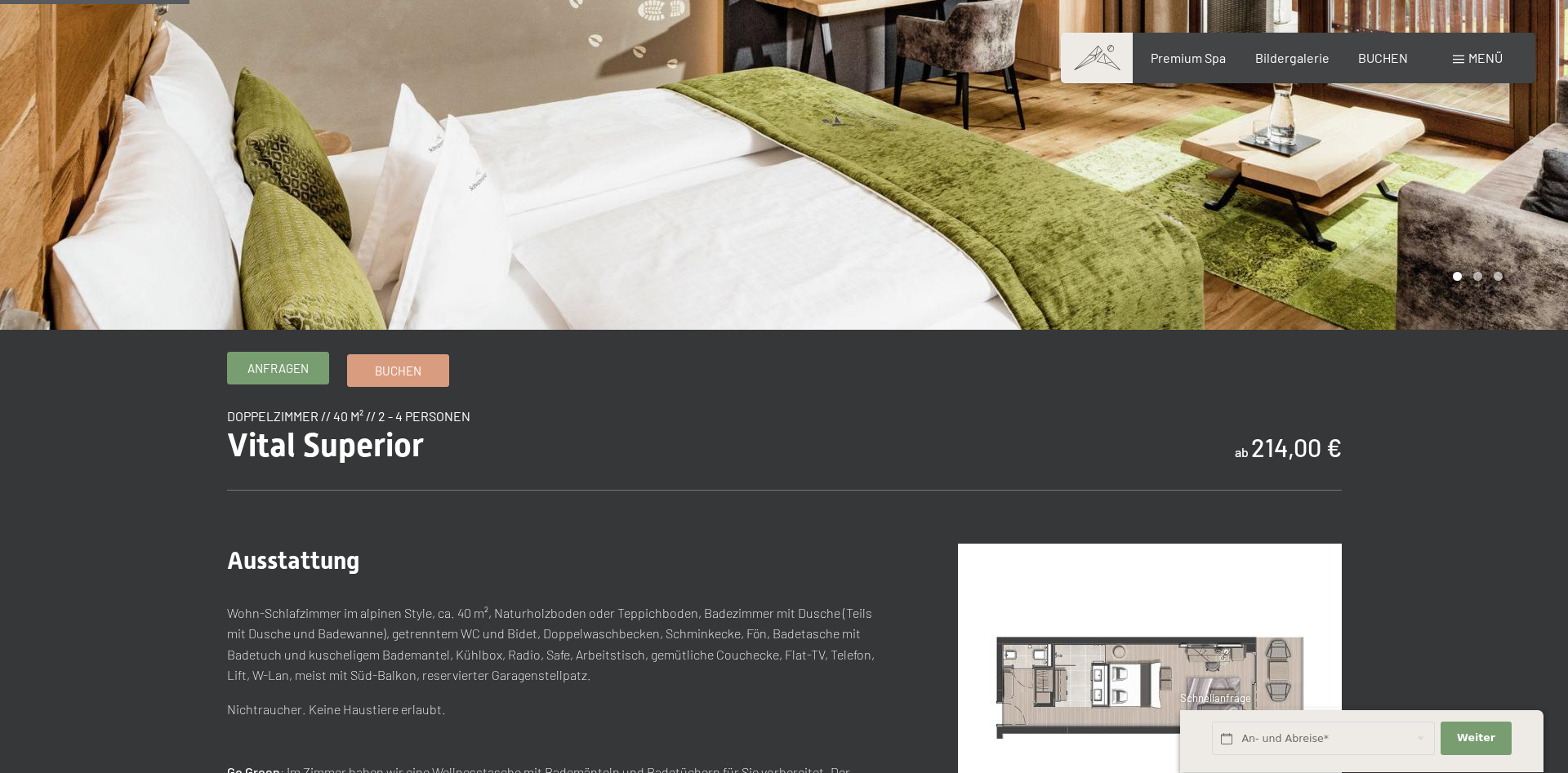
click at [262, 367] on span "Anfragen" at bounding box center [277, 368] width 61 height 17
click at [421, 371] on link "Buchen" at bounding box center [398, 368] width 101 height 31
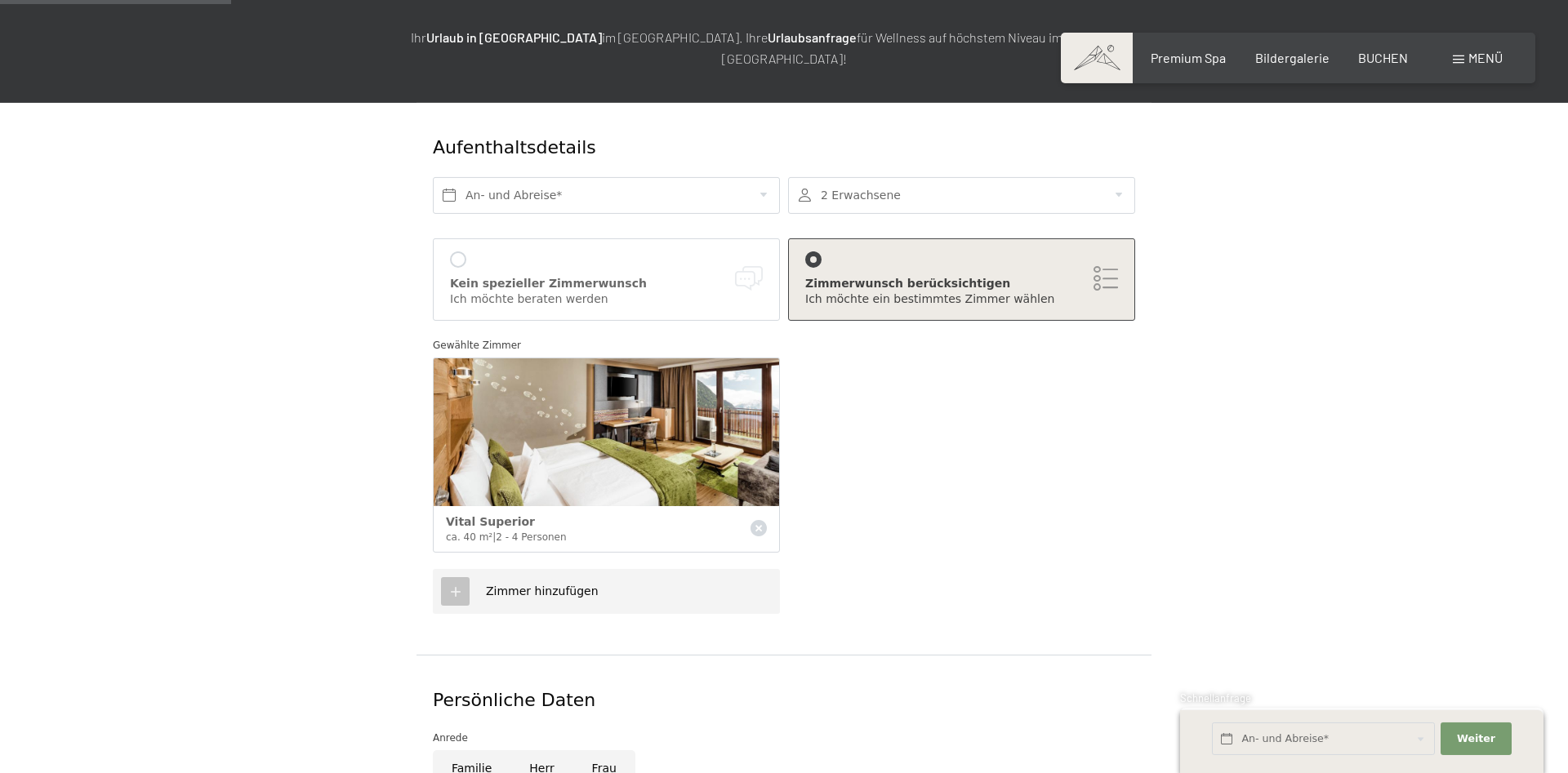
scroll to position [249, 0]
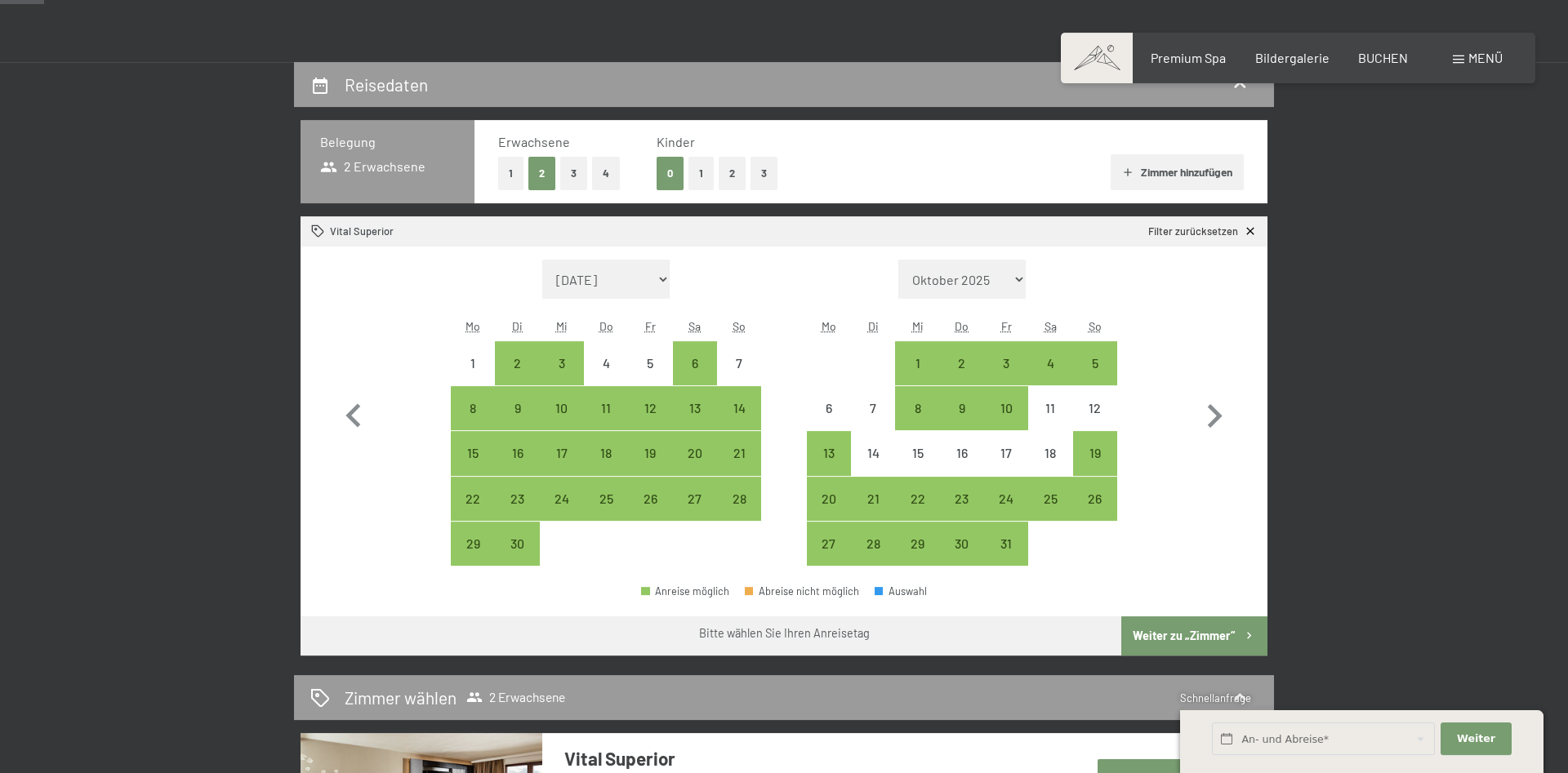
scroll to position [333, 0]
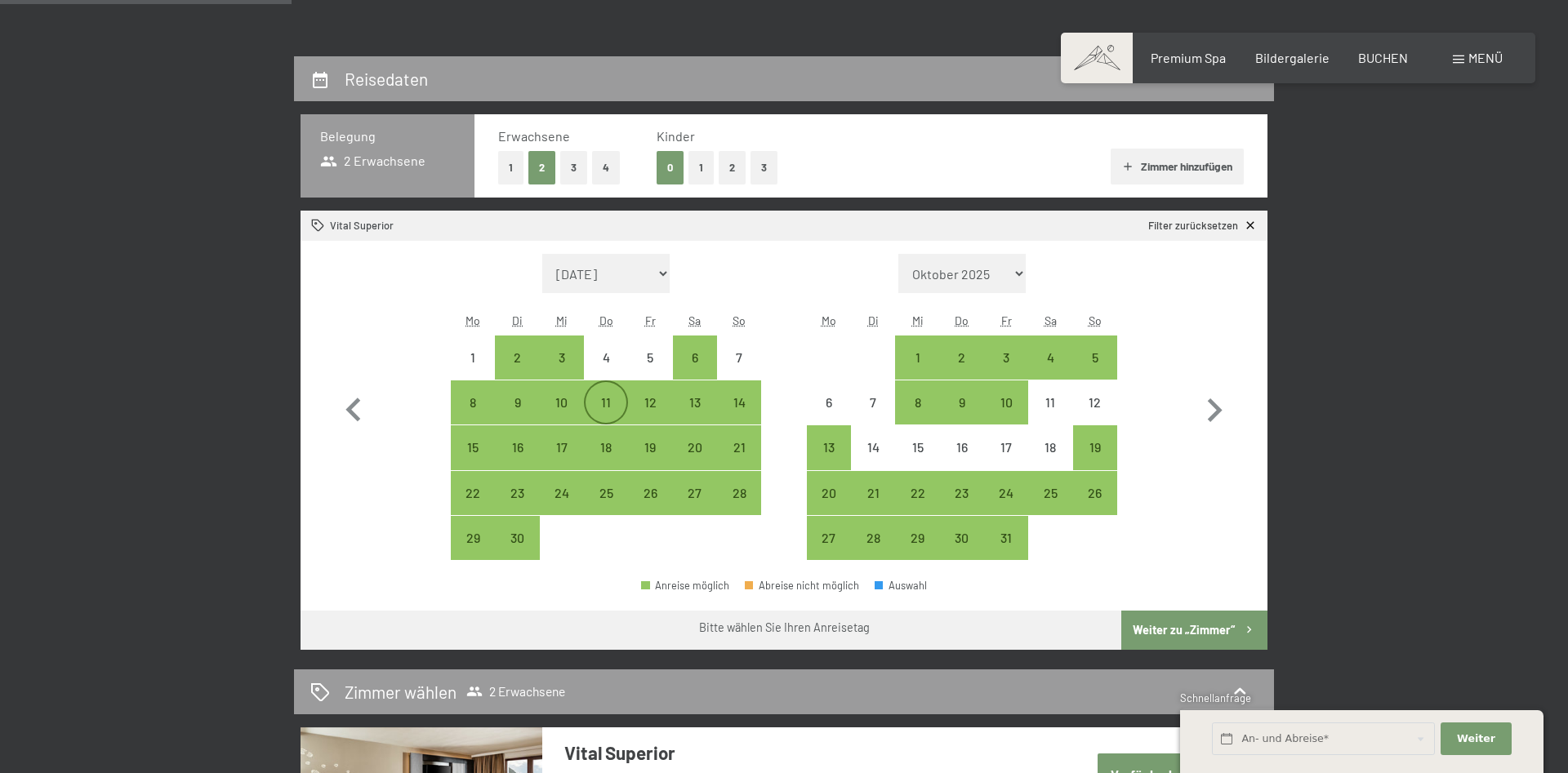
click at [604, 402] on div "11" at bounding box center [605, 416] width 41 height 41
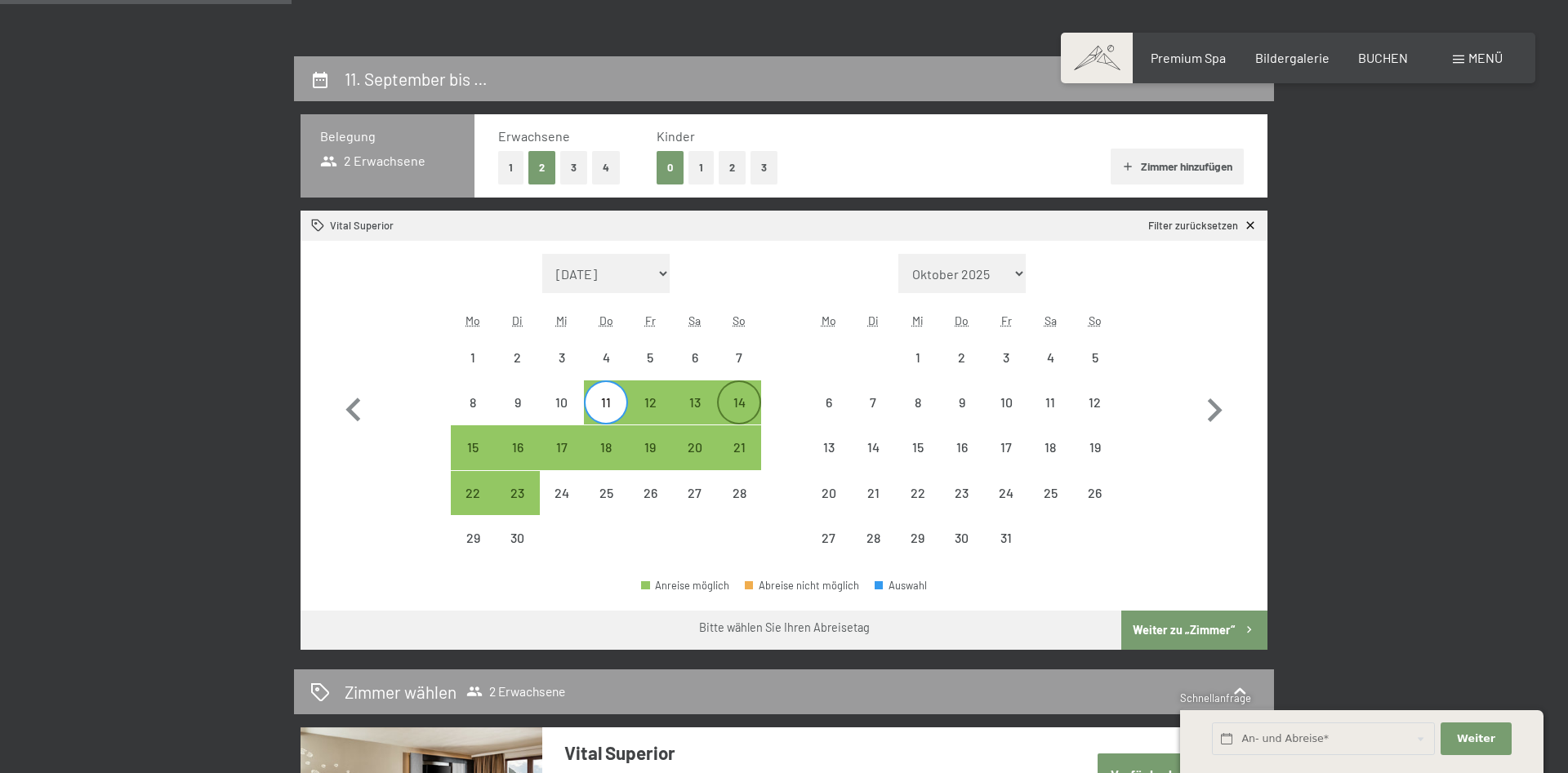
click at [740, 400] on div "14" at bounding box center [738, 416] width 41 height 41
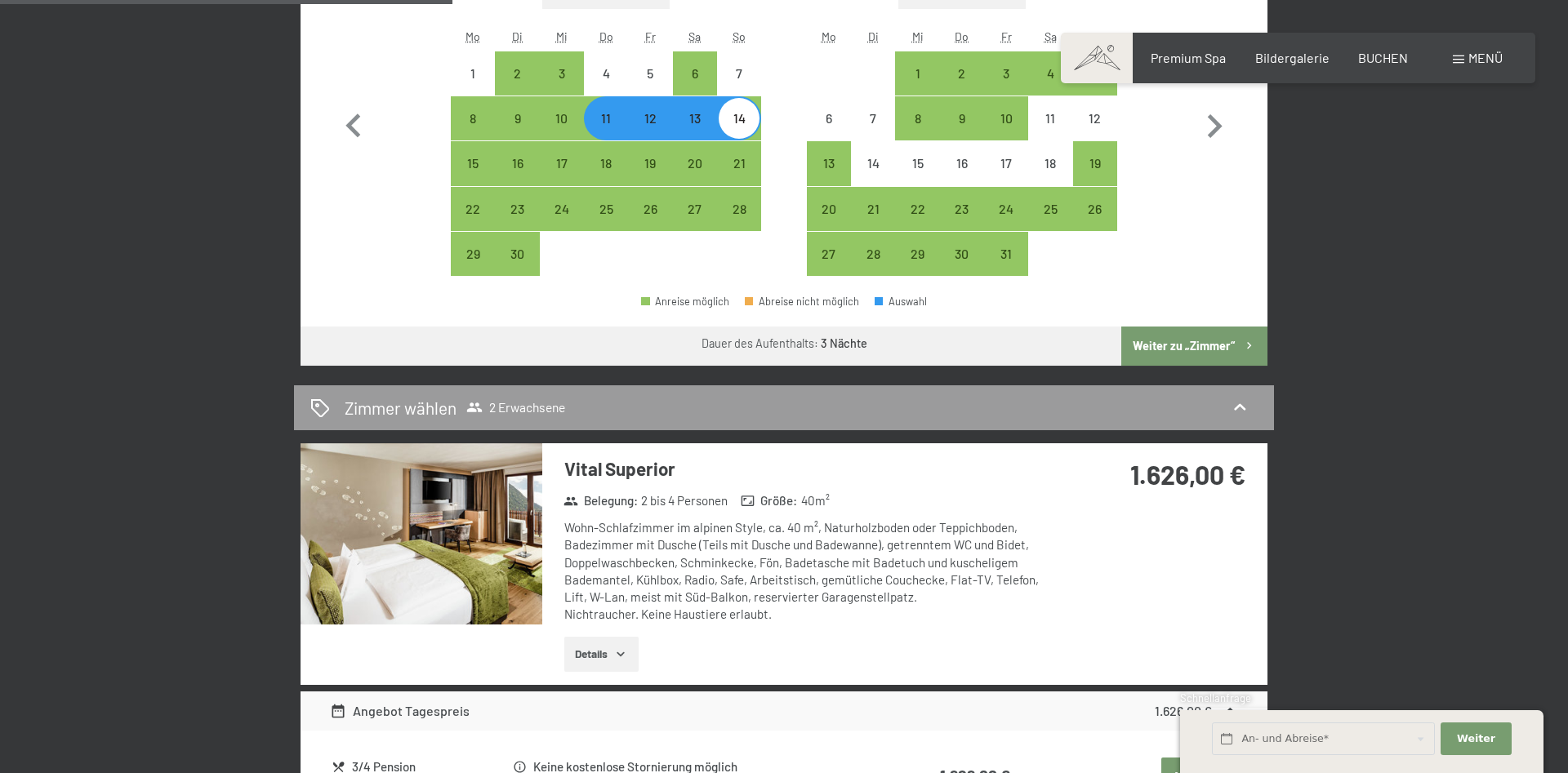
scroll to position [582, 0]
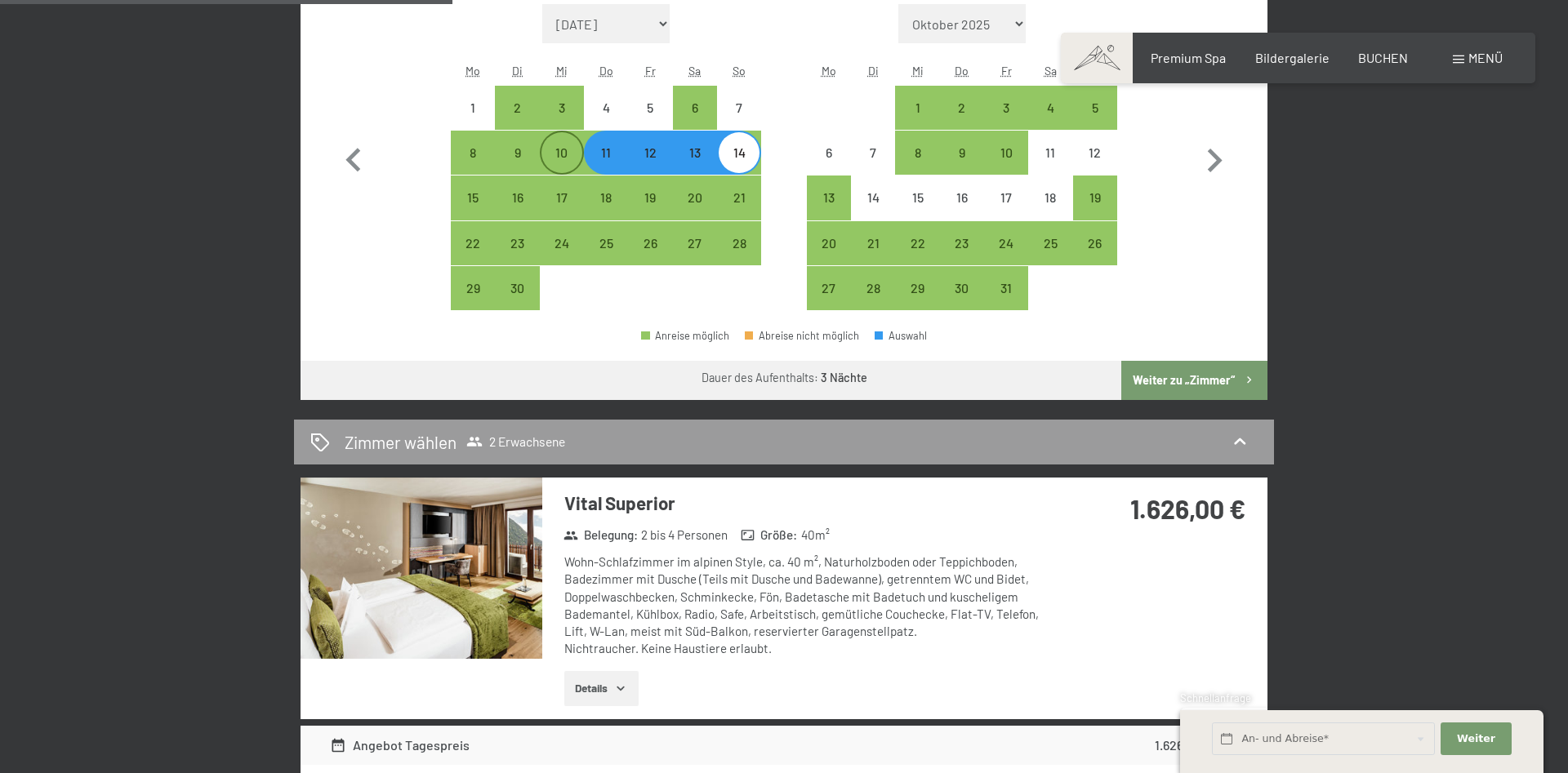
click at [565, 155] on div "10" at bounding box center [562, 167] width 41 height 41
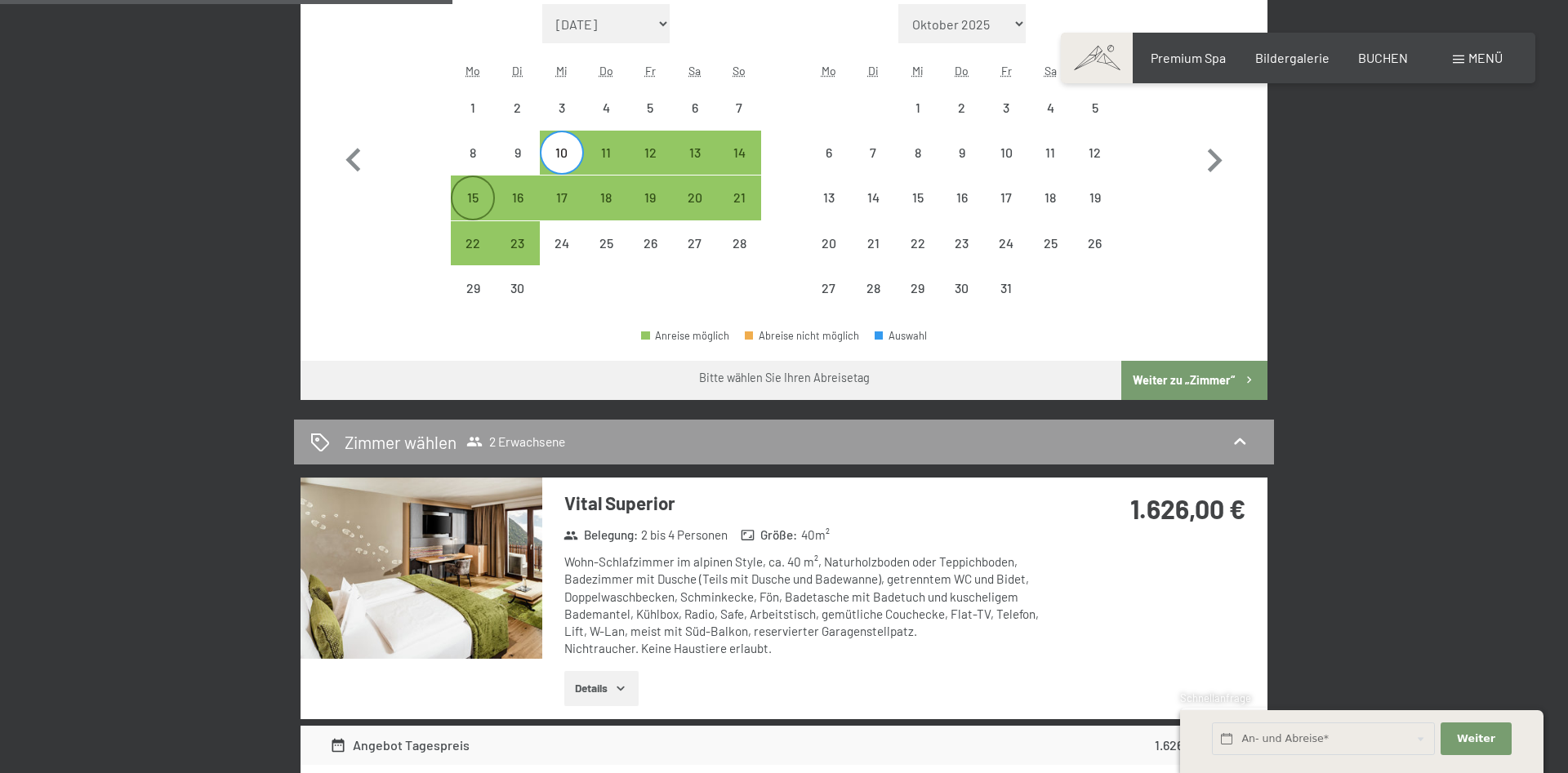
click at [473, 199] on div "15" at bounding box center [472, 211] width 41 height 41
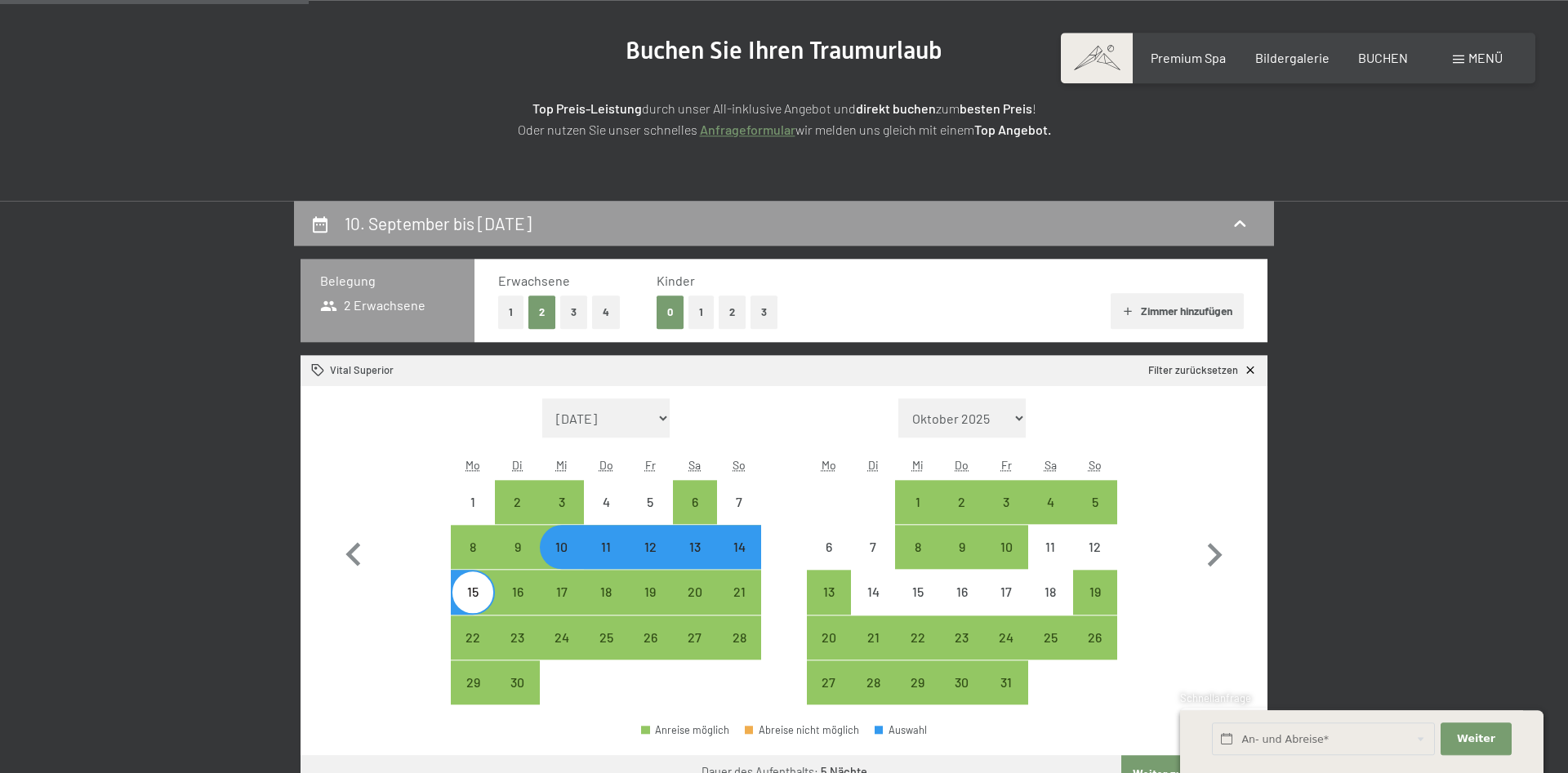
scroll to position [187, 0]
